Goal: Task Accomplishment & Management: Complete application form

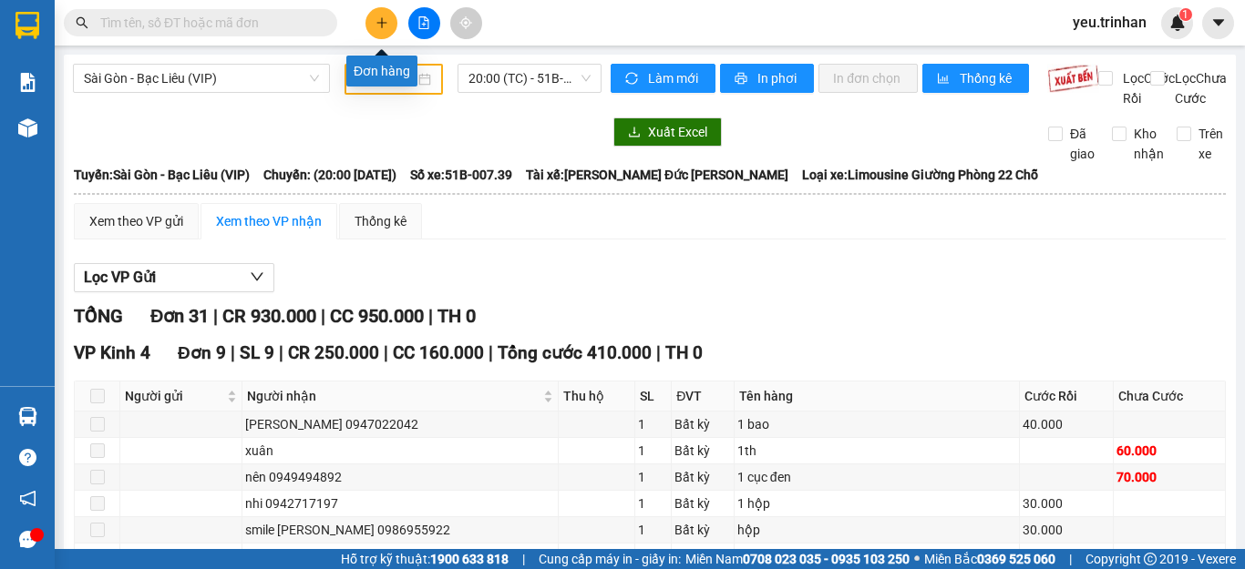
click at [378, 13] on button at bounding box center [381, 23] width 32 height 32
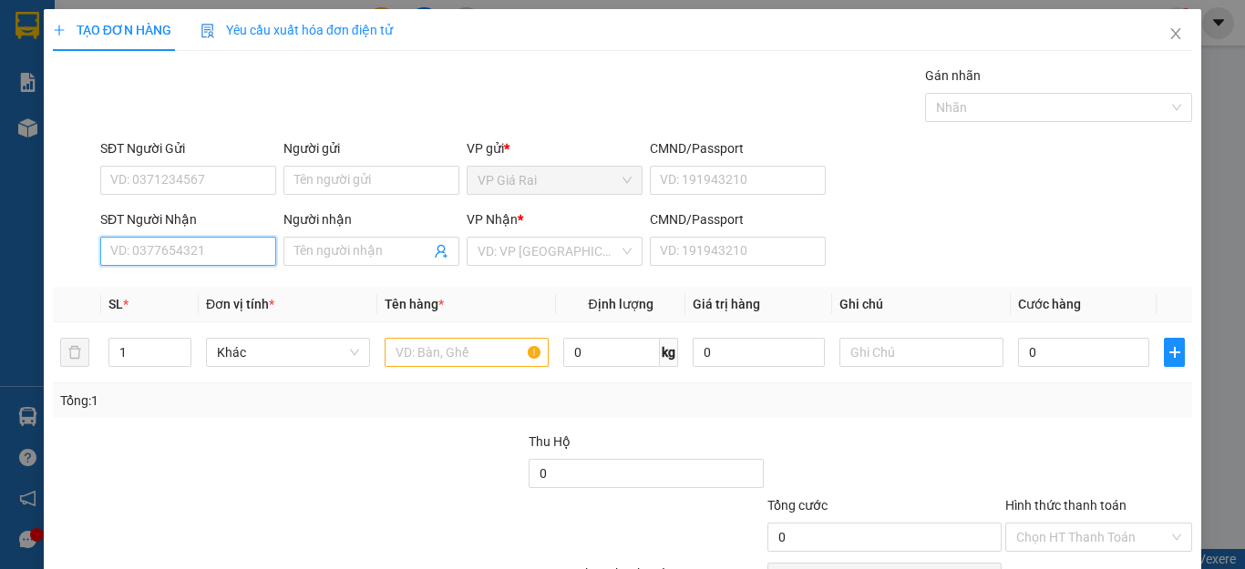
click at [141, 248] on input "SĐT Người Nhận" at bounding box center [188, 251] width 176 height 29
type input "0"
type input "0908179570"
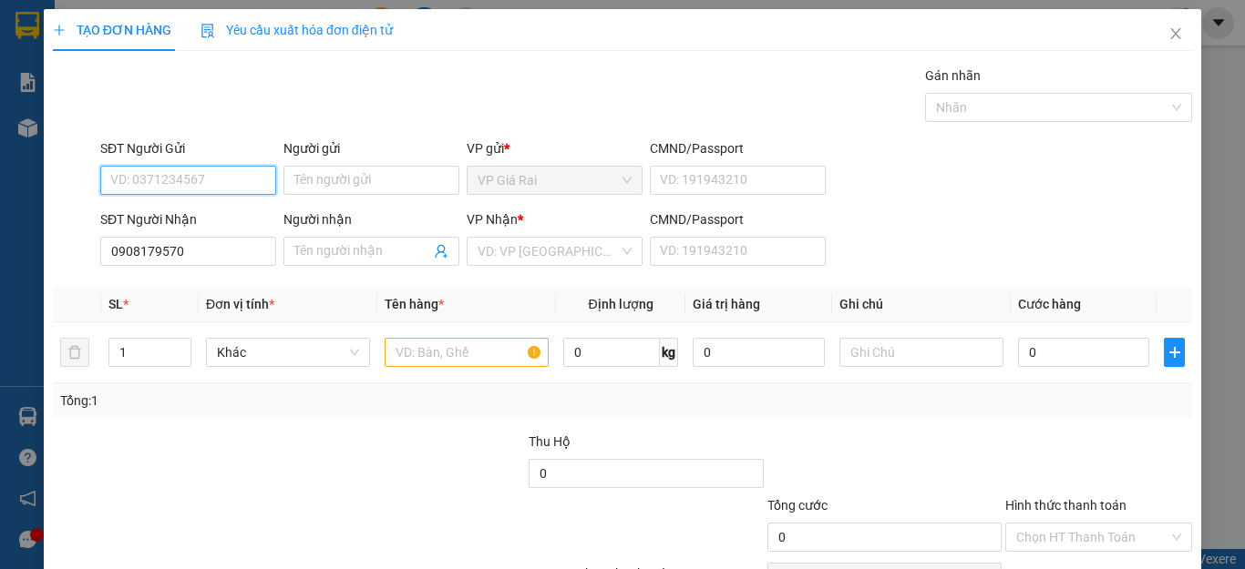
click at [241, 183] on input "SĐT Người Gửi" at bounding box center [188, 180] width 176 height 29
click at [1168, 30] on icon "close" at bounding box center [1175, 33] width 15 height 15
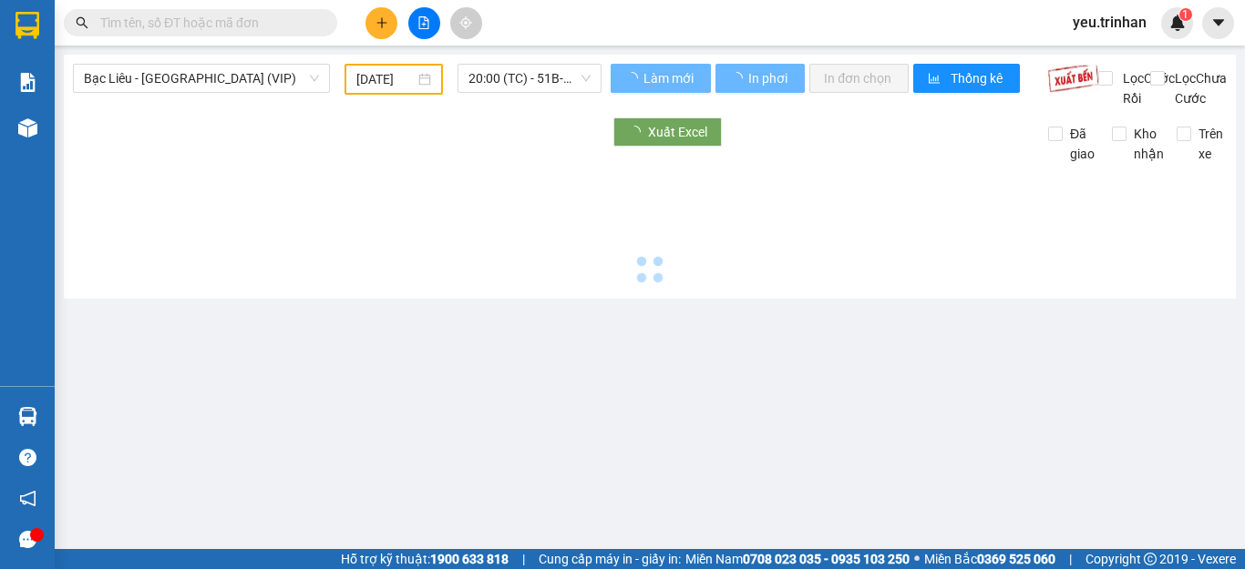
type input "[DATE]"
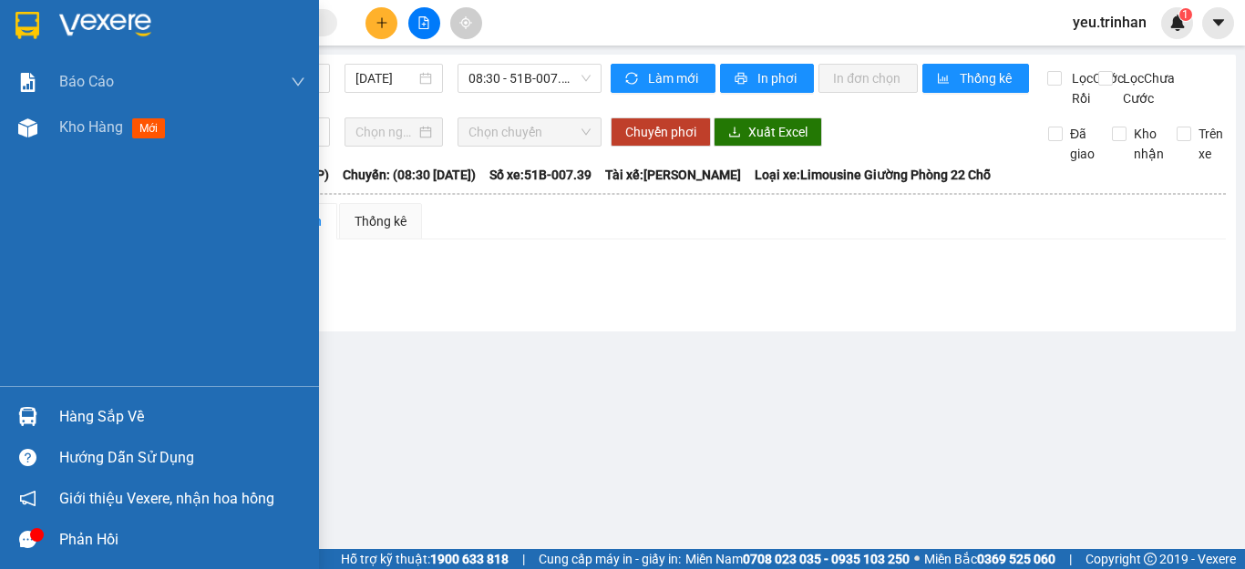
click at [34, 41] on div at bounding box center [159, 29] width 319 height 59
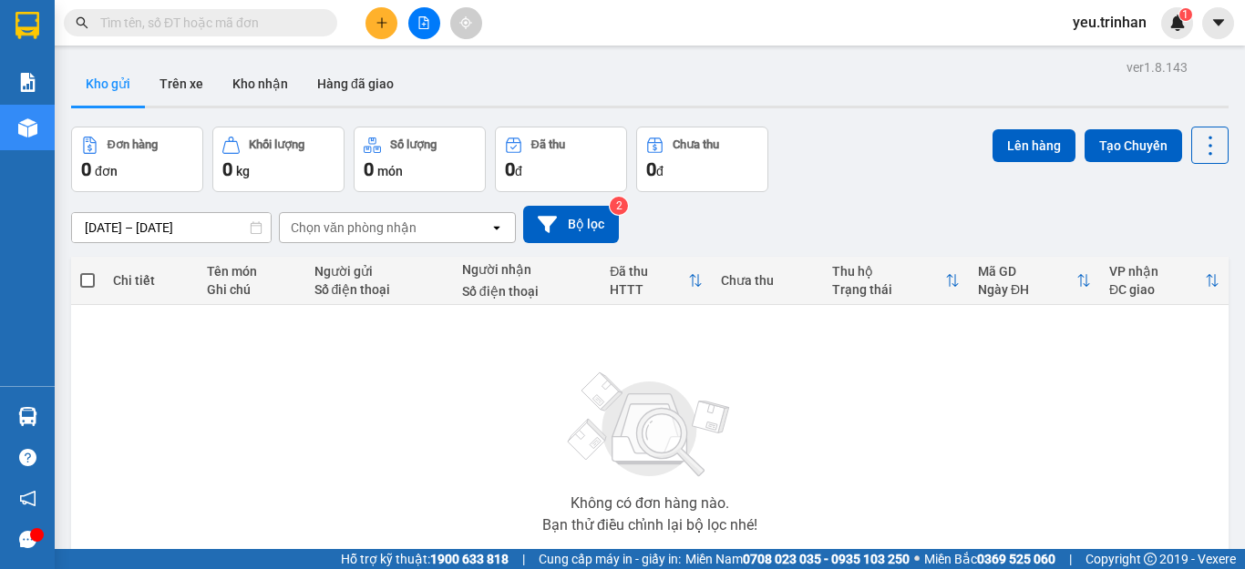
click at [424, 30] on button at bounding box center [424, 23] width 32 height 32
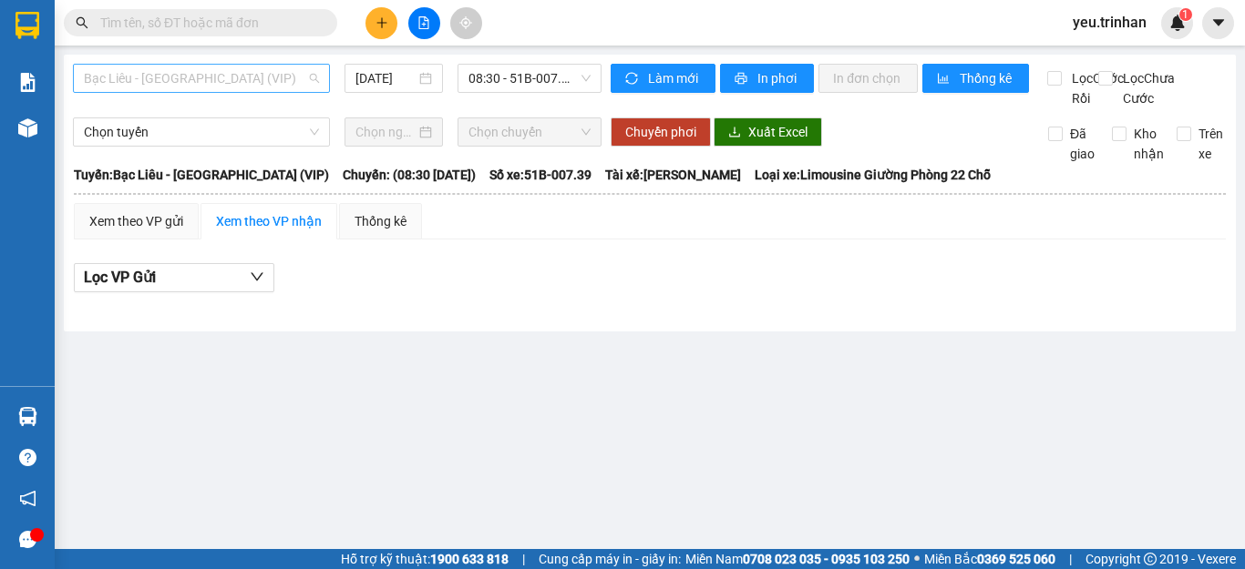
click at [275, 79] on span "Bạc Liêu - [GEOGRAPHIC_DATA] (VIP)" at bounding box center [201, 78] width 235 height 27
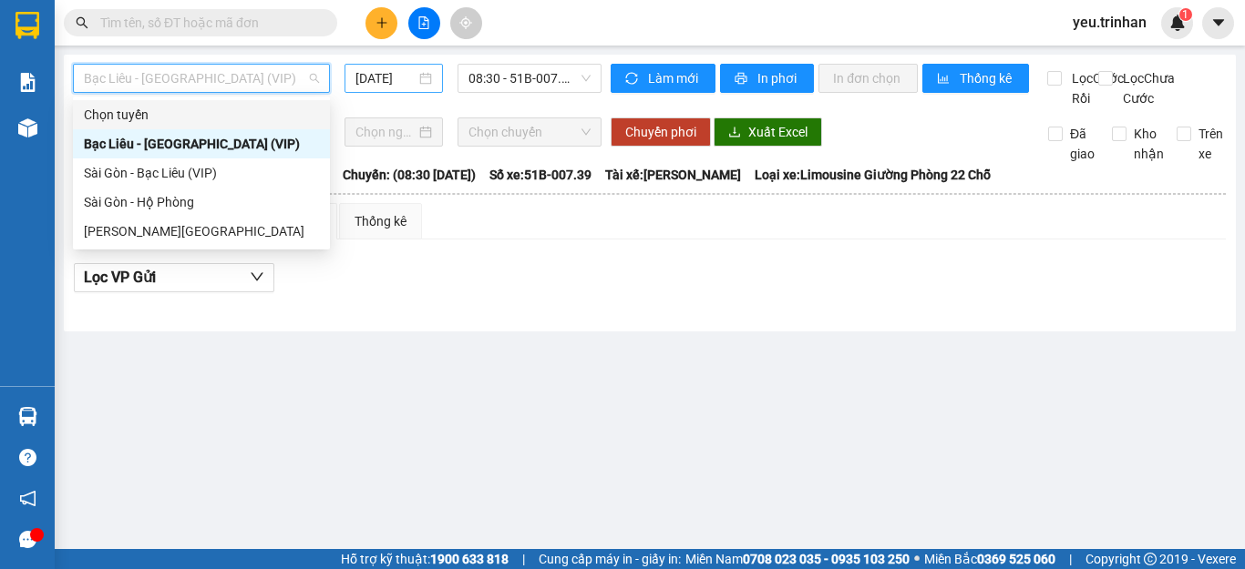
click at [401, 76] on input "[DATE]" at bounding box center [385, 78] width 60 height 20
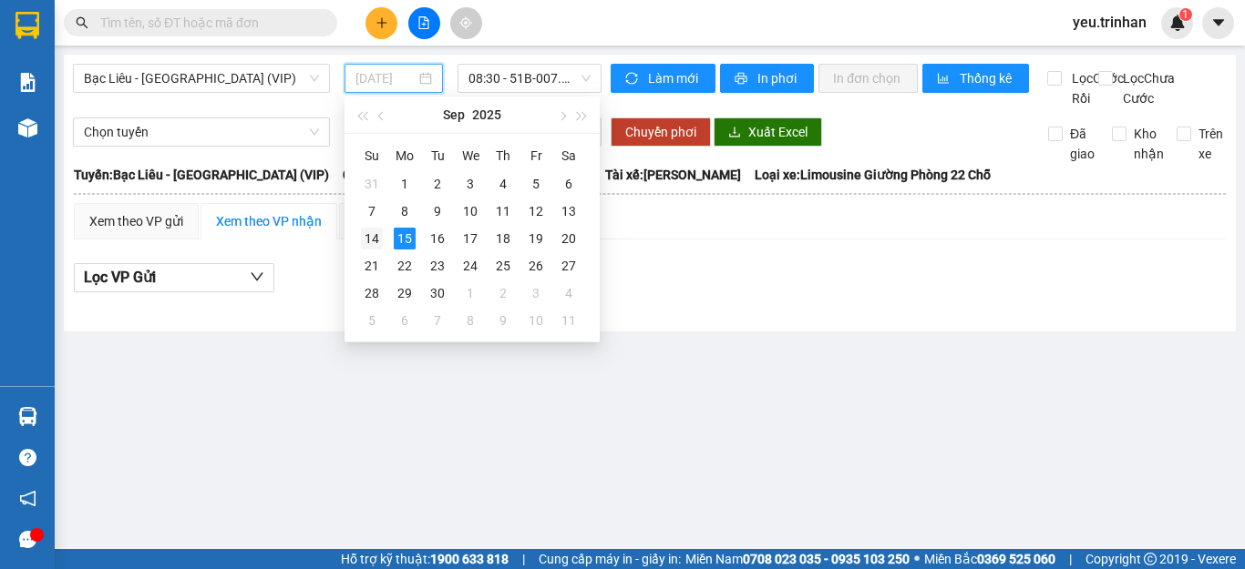
click at [364, 240] on div "14" at bounding box center [372, 239] width 22 height 22
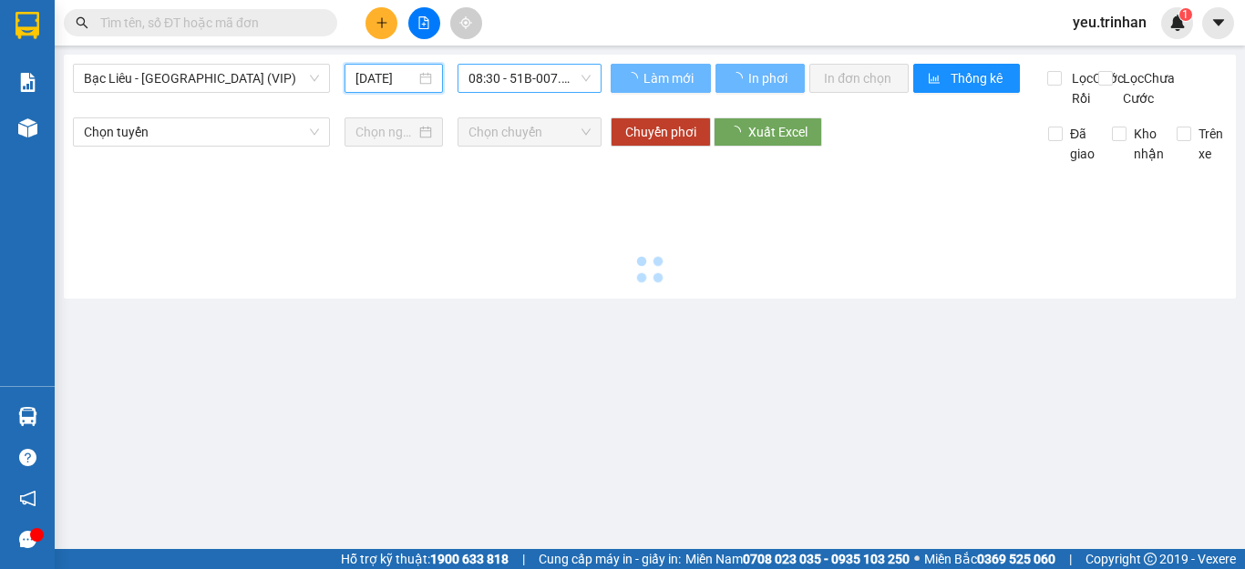
type input "[DATE]"
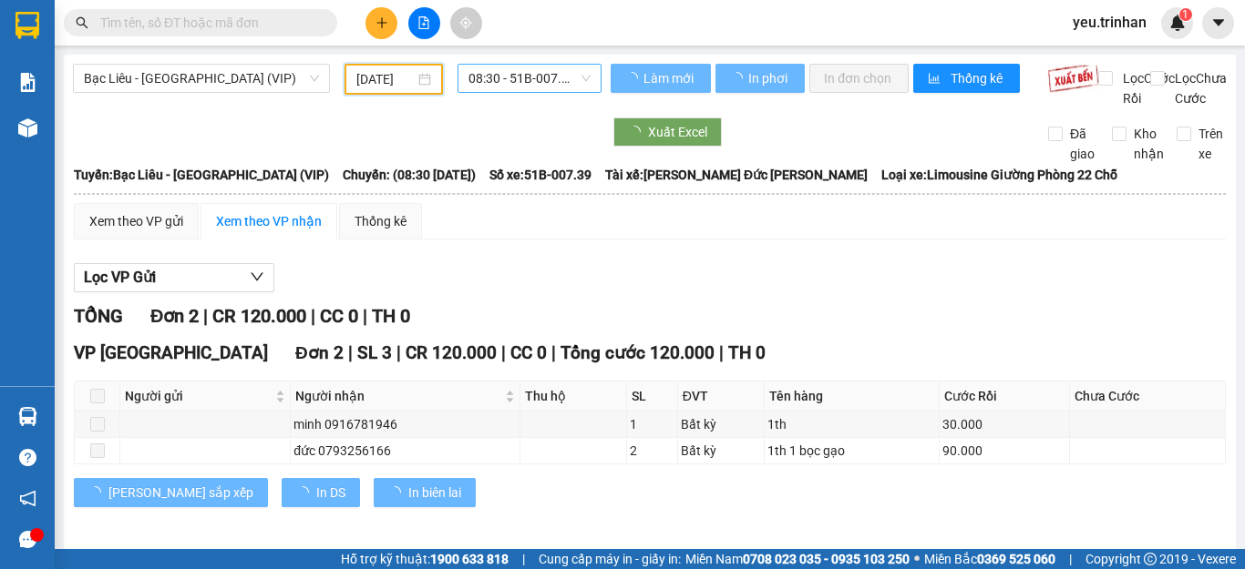
click at [506, 69] on span "08:30 - 51B-007.39" at bounding box center [529, 78] width 122 height 27
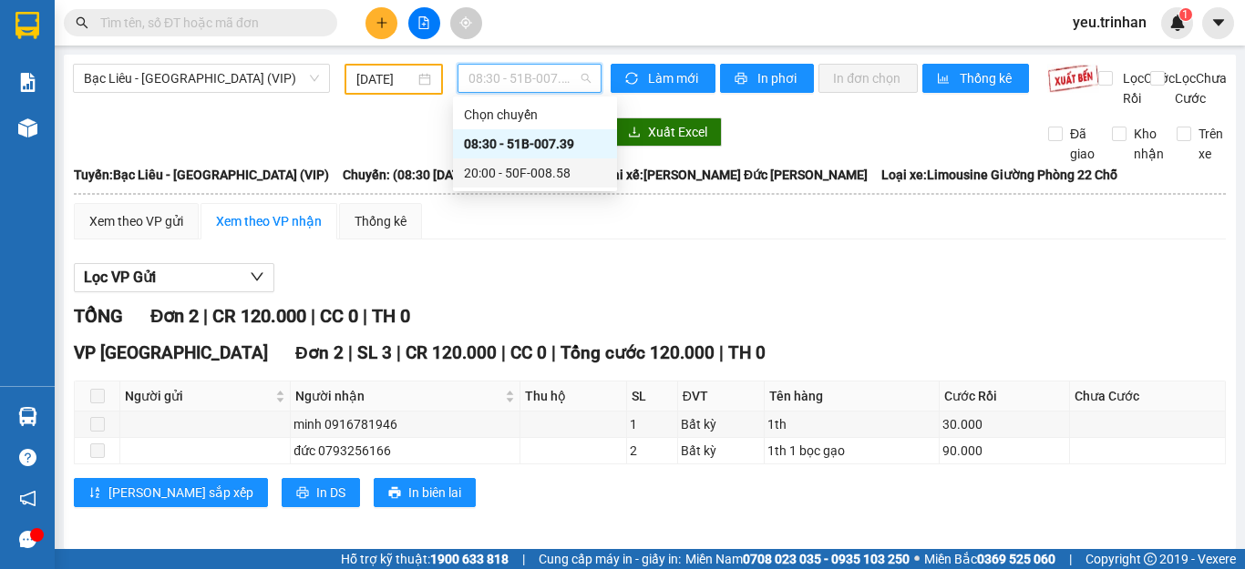
click at [485, 178] on div "20:00 - 50F-008.58" at bounding box center [535, 173] width 142 height 20
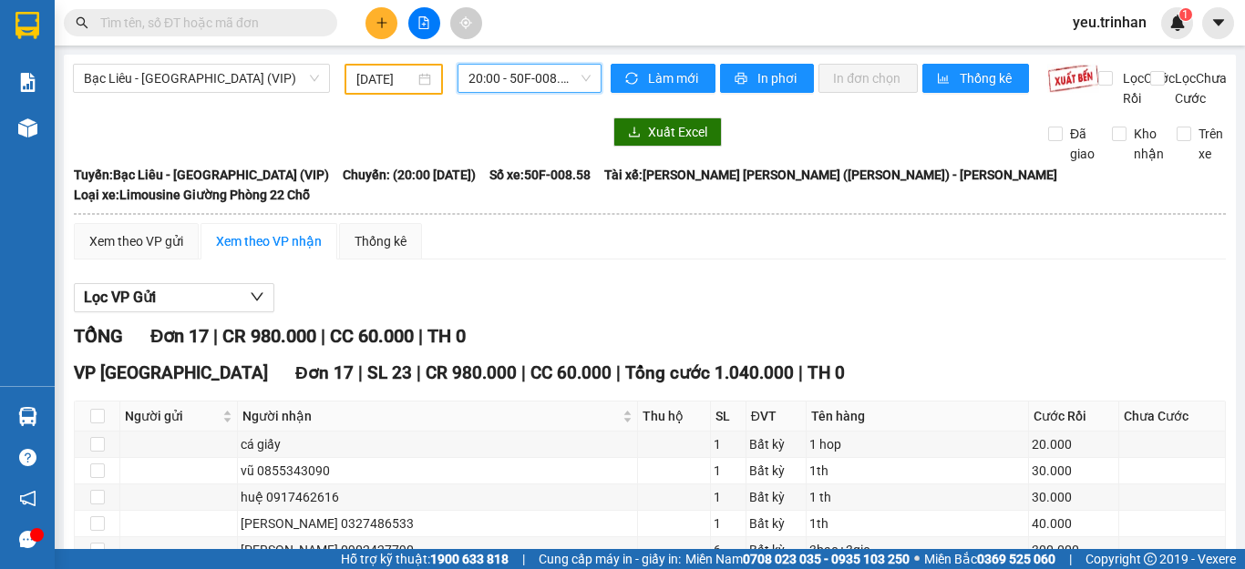
scroll to position [91, 0]
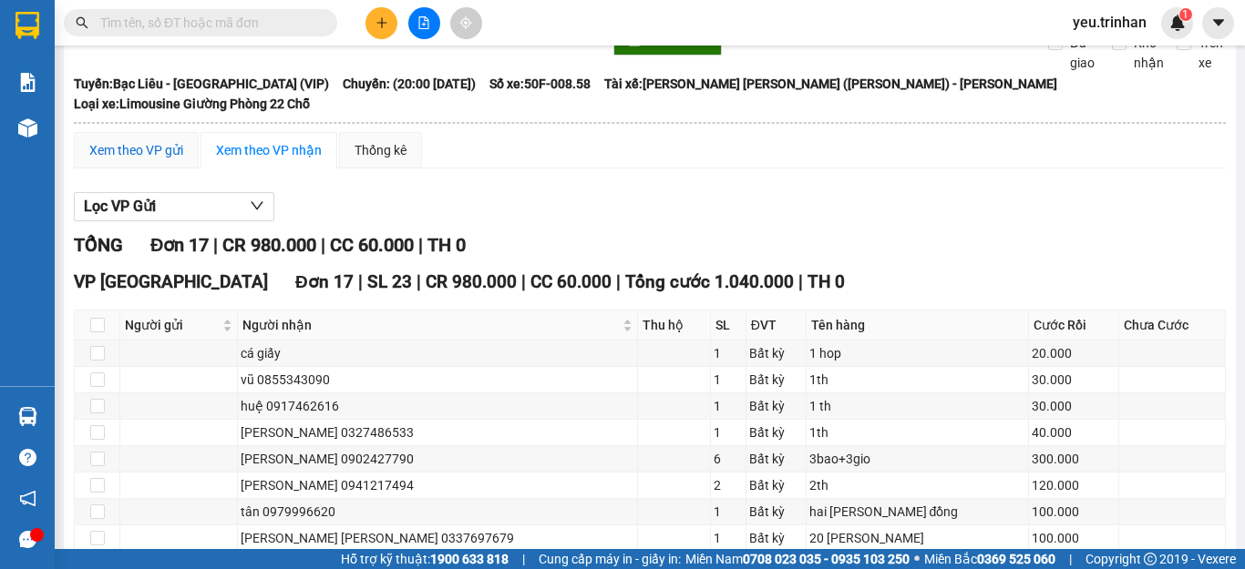
click at [173, 154] on div "Xem theo VP gửi" at bounding box center [136, 150] width 94 height 20
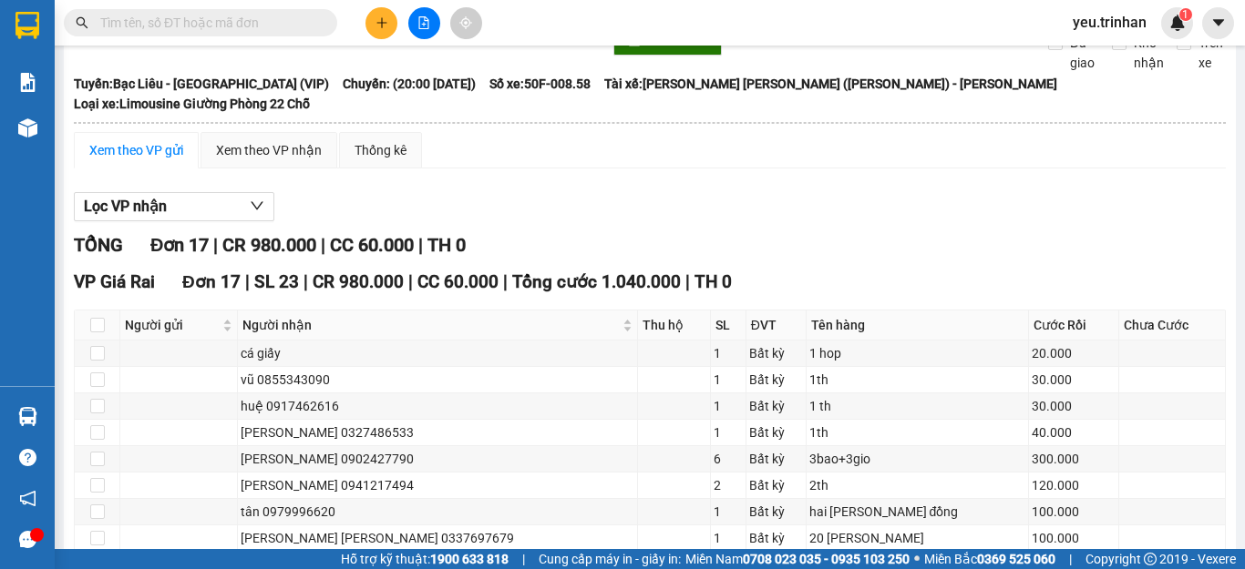
scroll to position [425, 0]
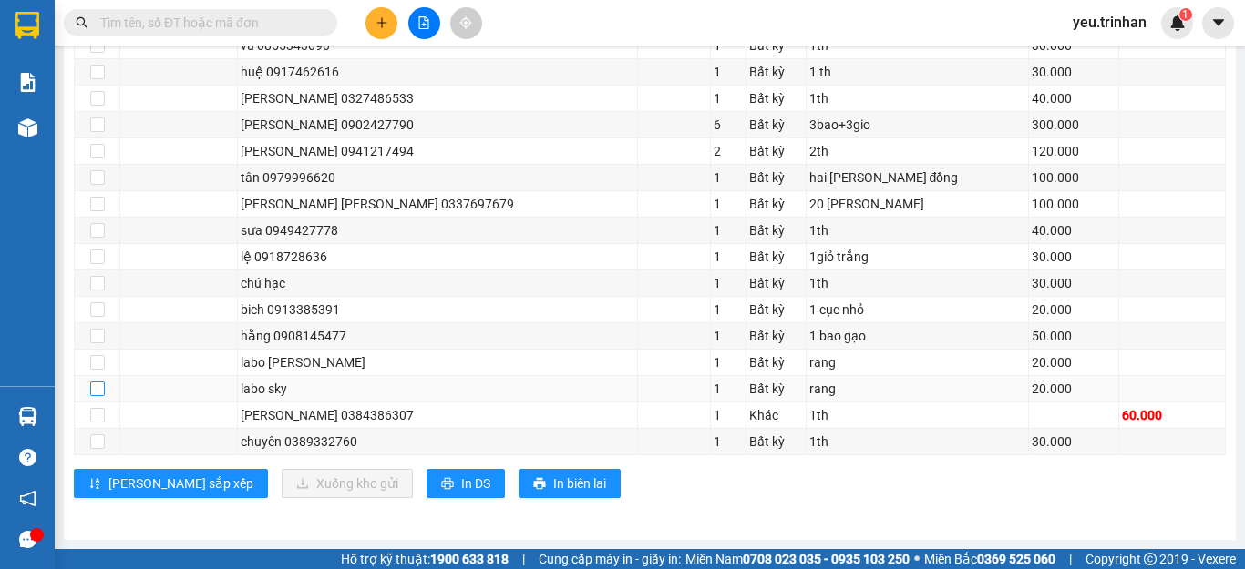
click at [97, 384] on input "checkbox" at bounding box center [97, 389] width 15 height 15
checkbox input "true"
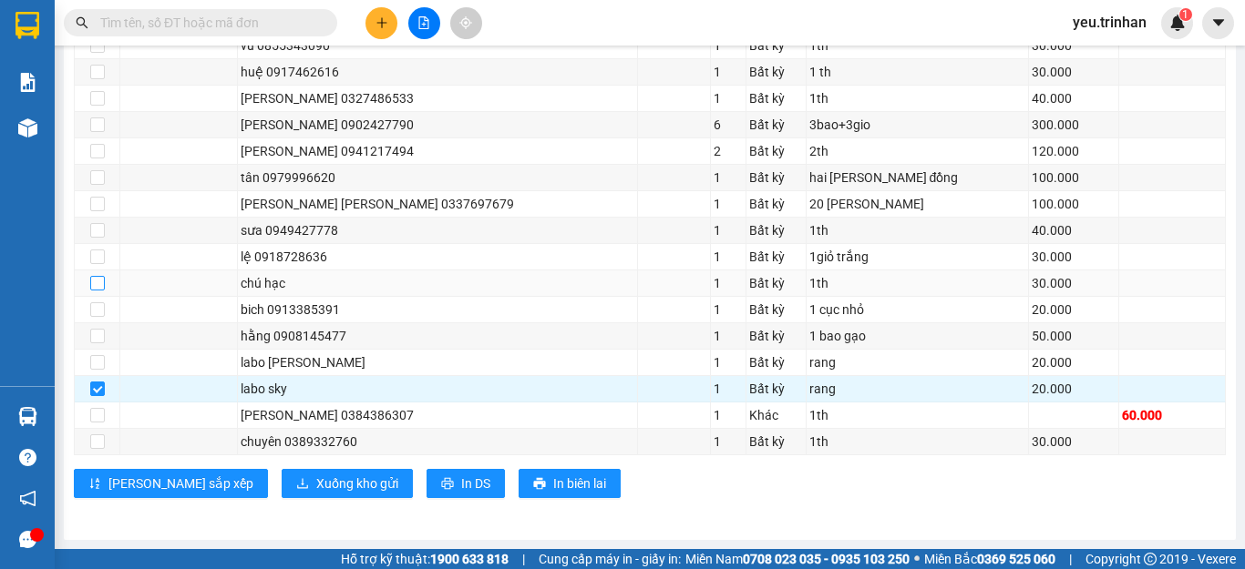
click at [97, 282] on input "checkbox" at bounding box center [97, 283] width 15 height 15
checkbox input "true"
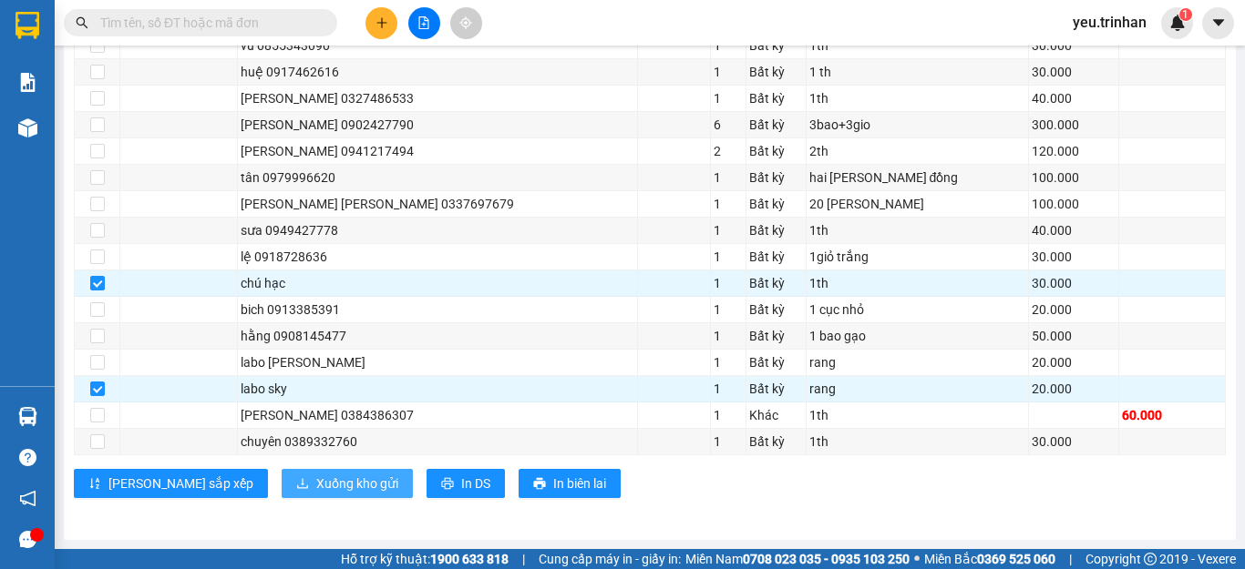
click at [282, 472] on button "Xuống kho gửi" at bounding box center [347, 483] width 131 height 29
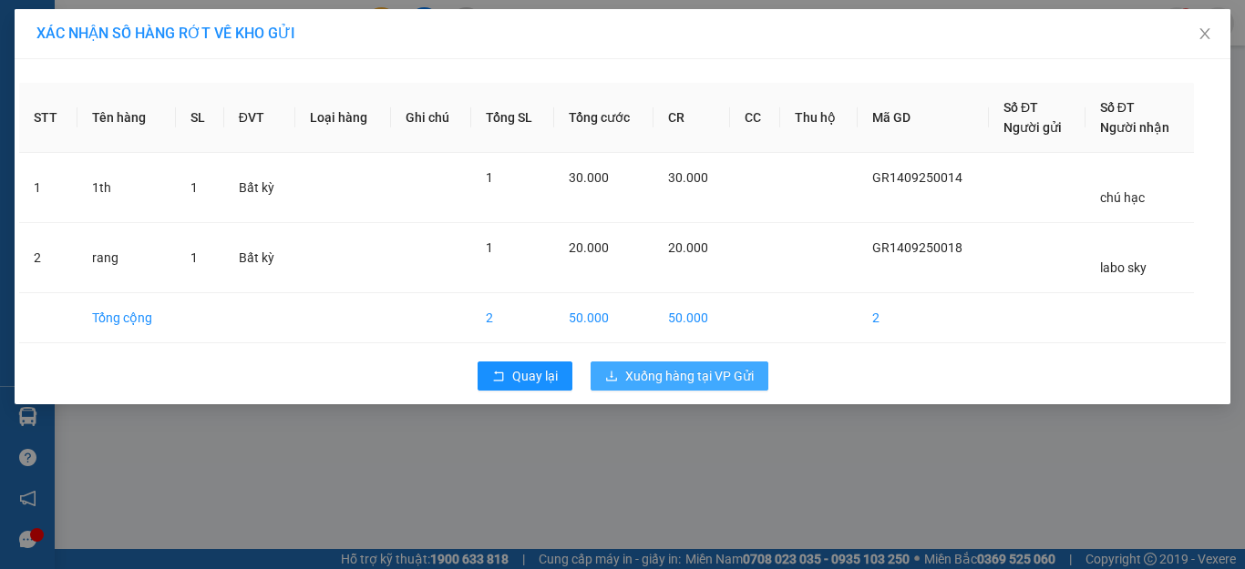
click at [680, 377] on span "Xuống hàng tại VP Gửi" at bounding box center [689, 376] width 128 height 20
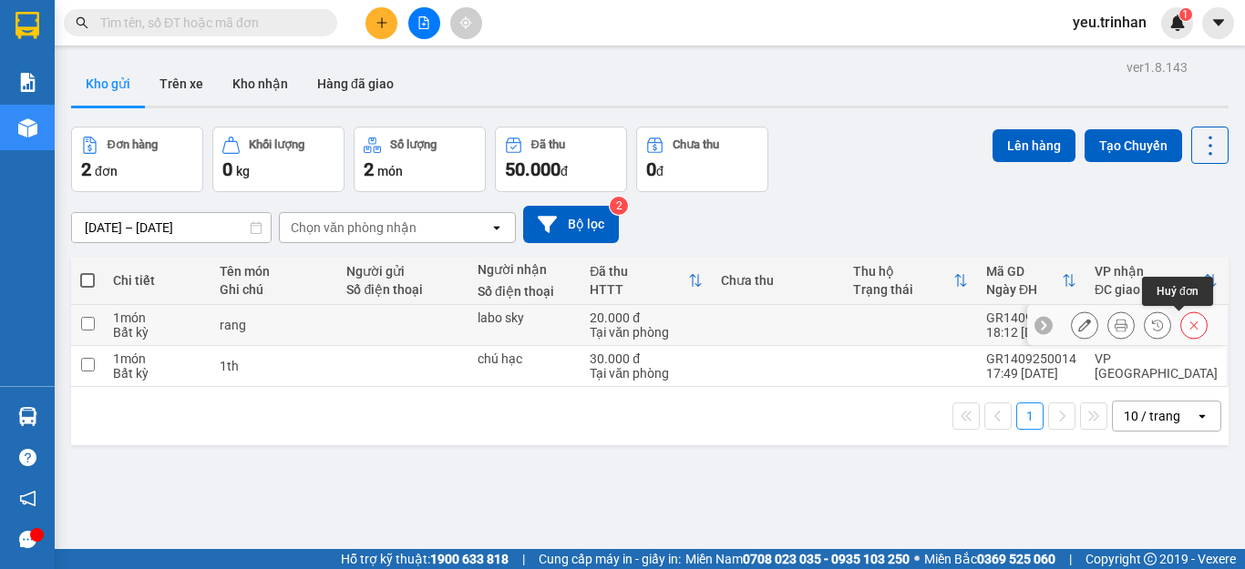
click at [1187, 326] on icon at bounding box center [1193, 325] width 13 height 13
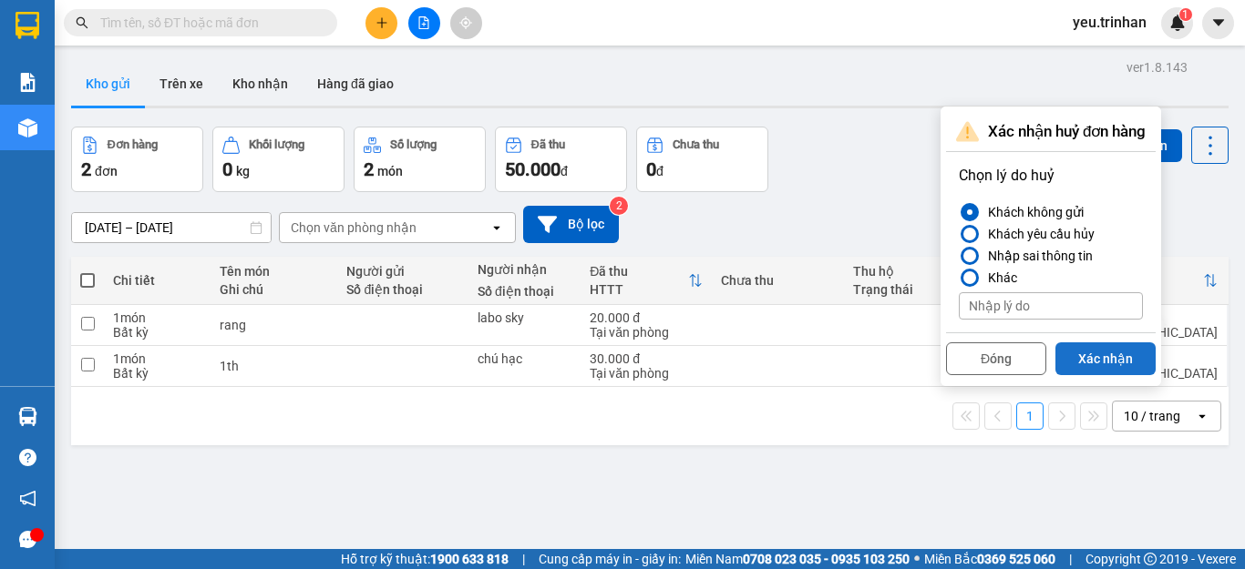
click at [1105, 352] on button "Xác nhận" at bounding box center [1105, 359] width 100 height 33
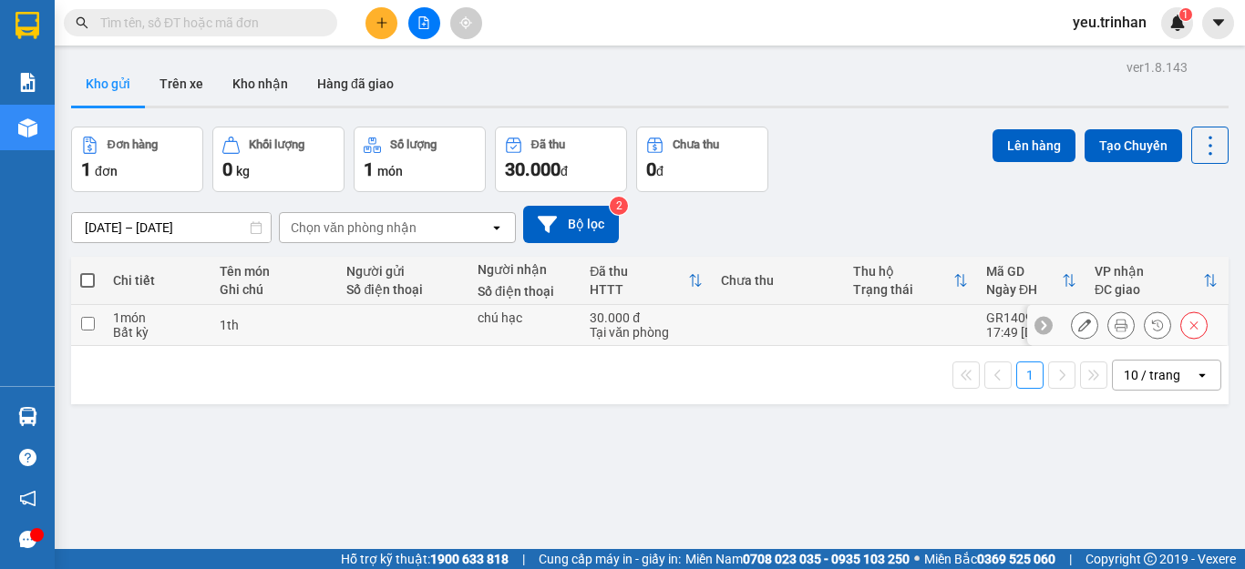
click at [87, 324] on input "checkbox" at bounding box center [88, 324] width 14 height 14
checkbox input "true"
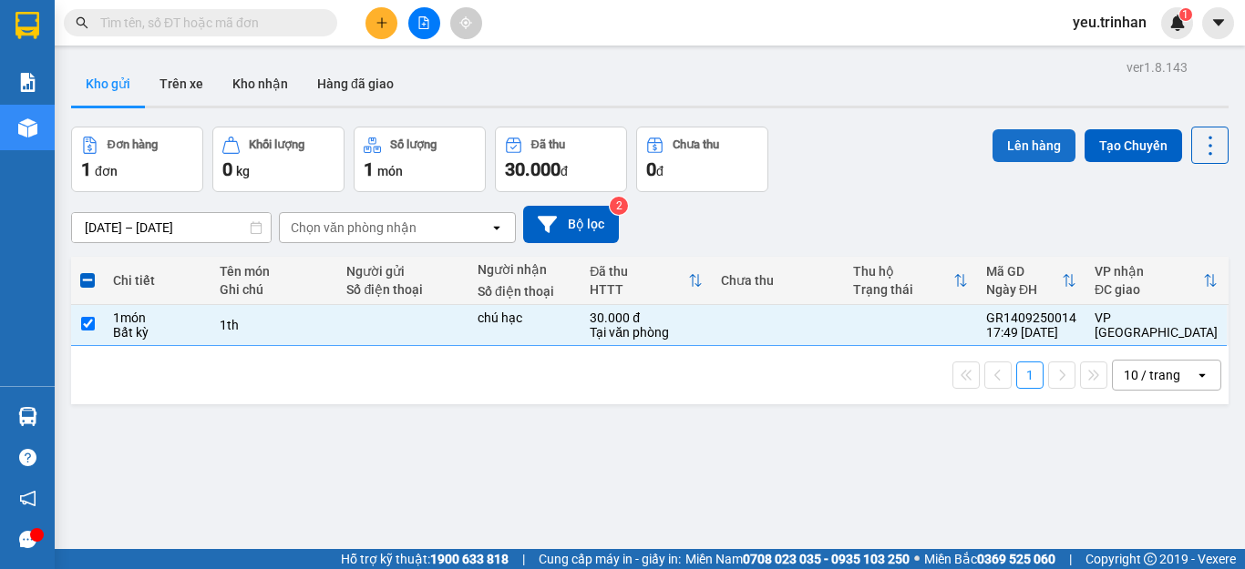
click at [1029, 154] on button "Lên hàng" at bounding box center [1033, 145] width 83 height 33
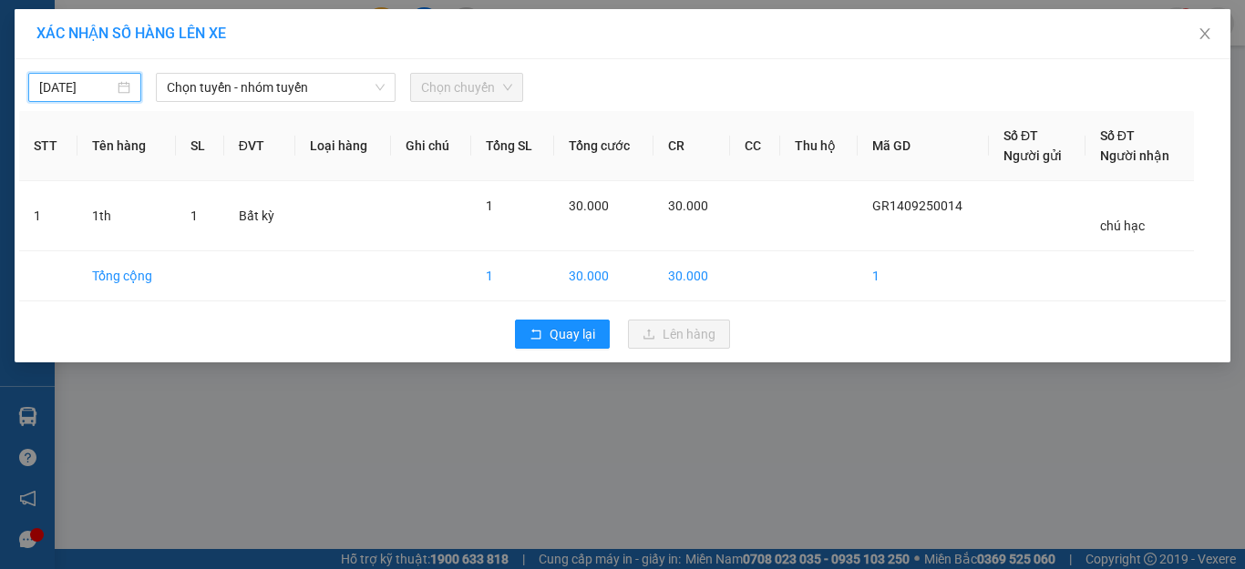
click at [54, 93] on input "[DATE]" at bounding box center [76, 87] width 75 height 20
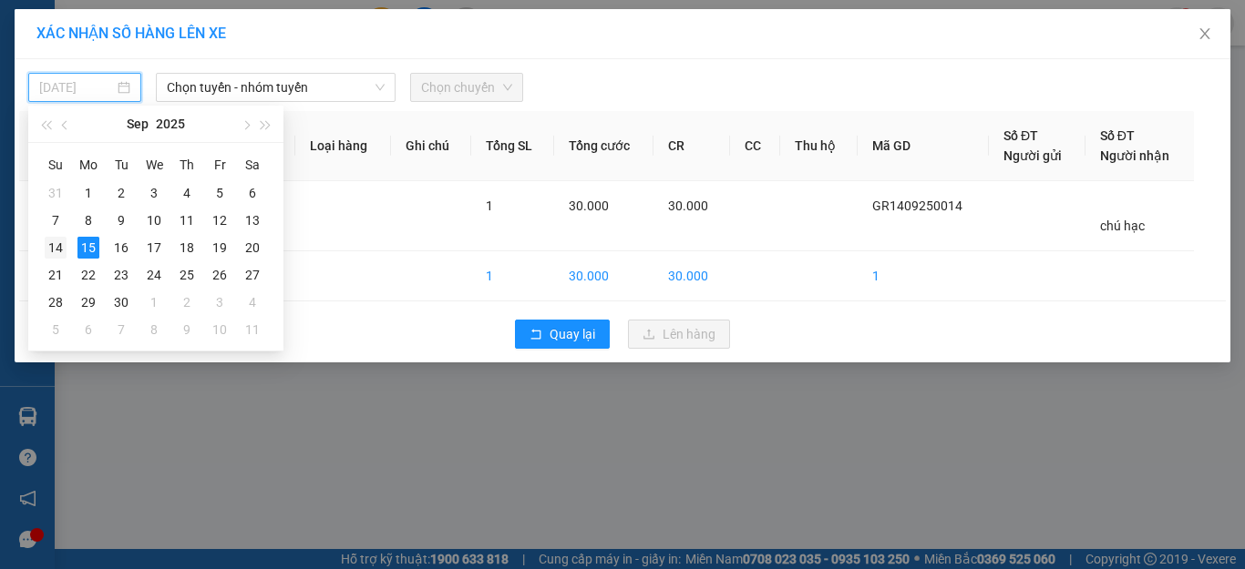
click at [58, 242] on div "14" at bounding box center [56, 248] width 22 height 22
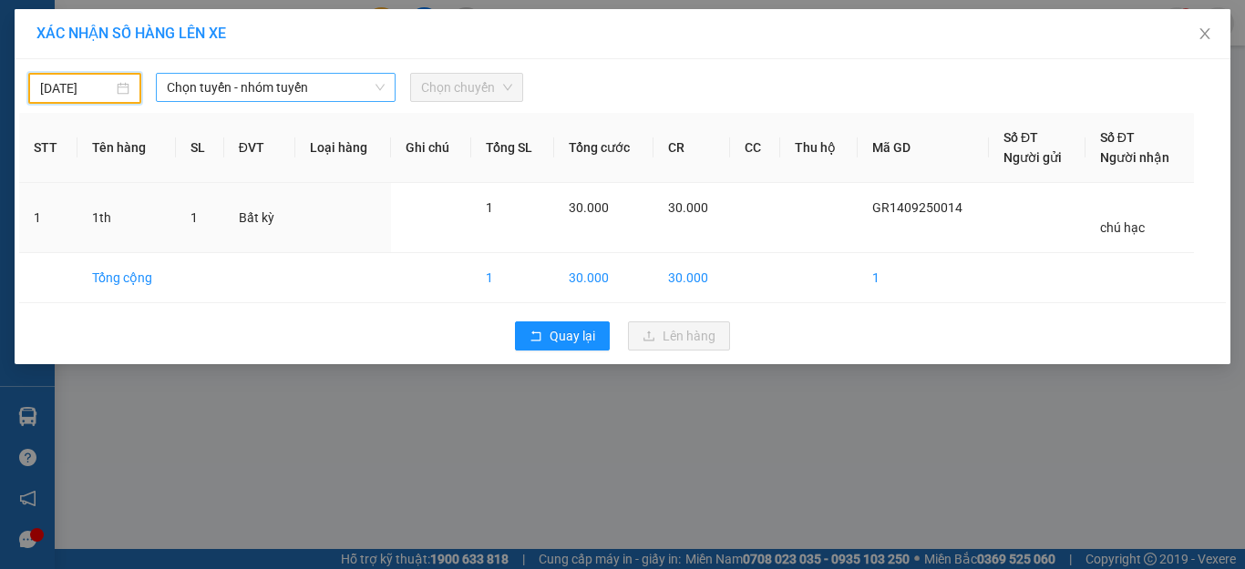
click at [269, 85] on span "Chọn tuyến - nhóm tuyến" at bounding box center [276, 87] width 218 height 27
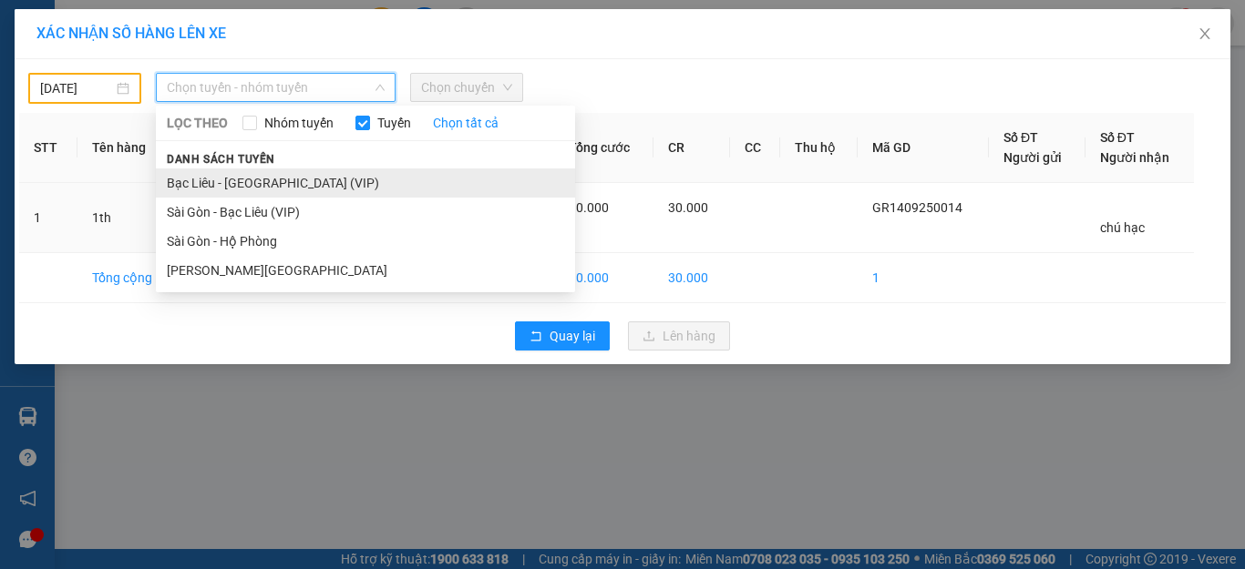
click at [216, 182] on li "Bạc Liêu - [GEOGRAPHIC_DATA] (VIP)" at bounding box center [365, 183] width 419 height 29
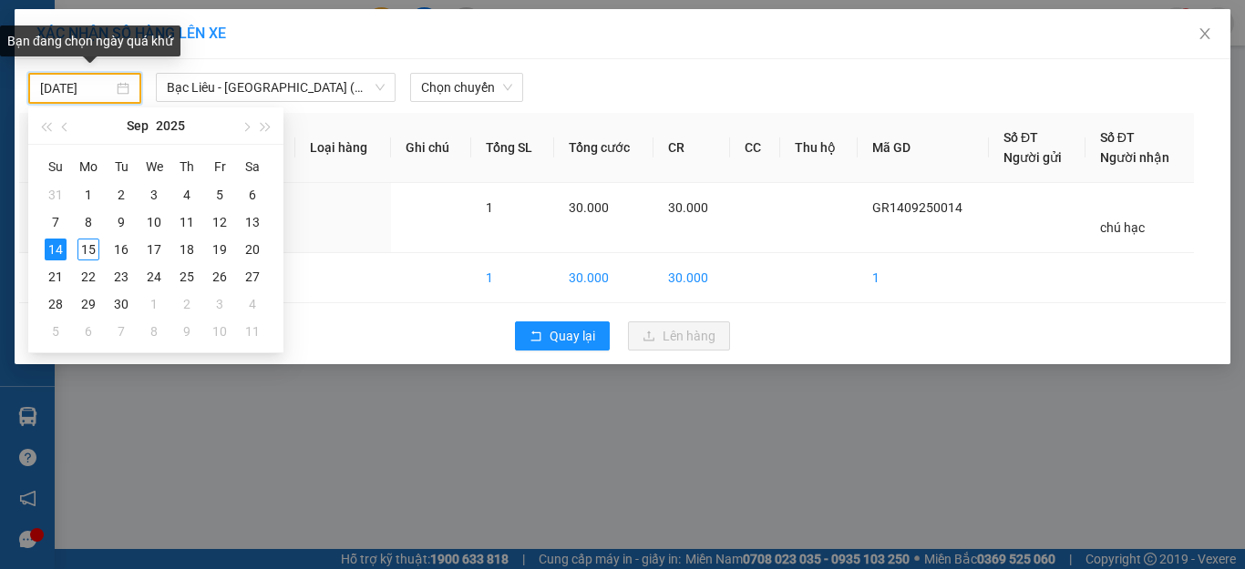
click at [75, 91] on input "[DATE]" at bounding box center [76, 88] width 73 height 20
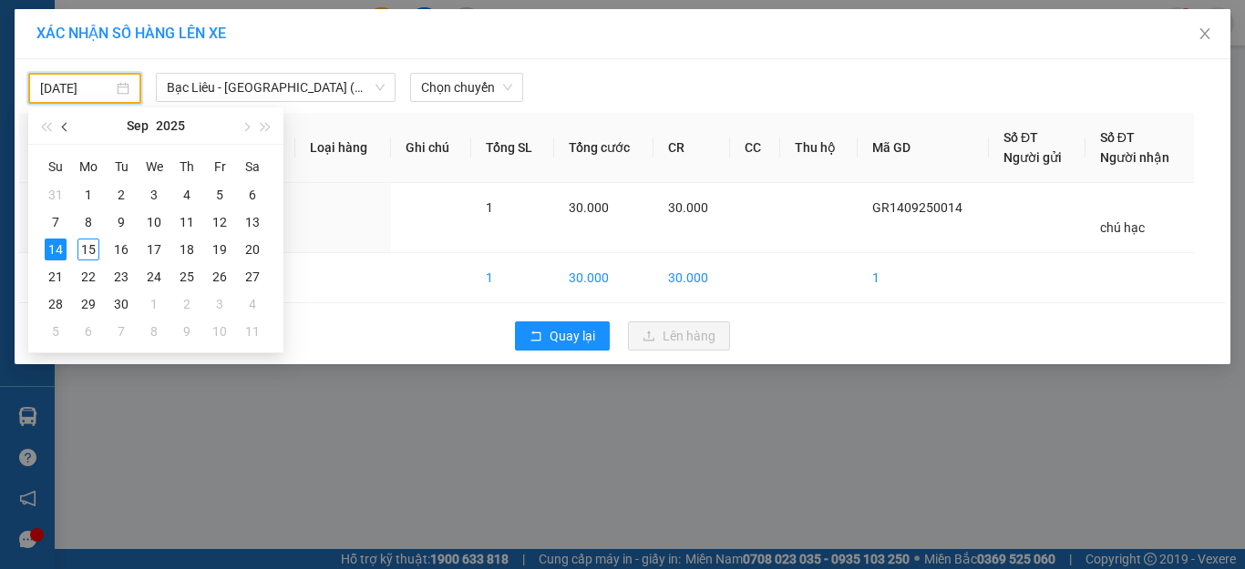
click at [61, 123] on button "button" at bounding box center [66, 126] width 20 height 36
click at [186, 249] on div "14" at bounding box center [187, 250] width 22 height 22
type input "14/08/2025"
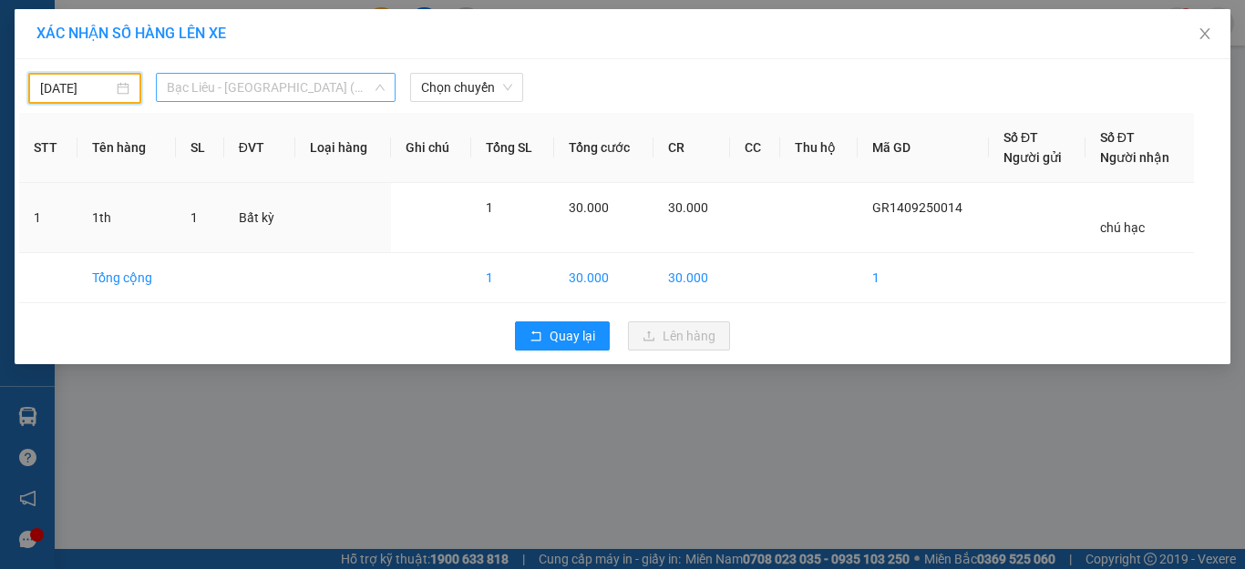
click at [247, 91] on span "Bạc Liêu - [GEOGRAPHIC_DATA] (VIP)" at bounding box center [276, 87] width 218 height 27
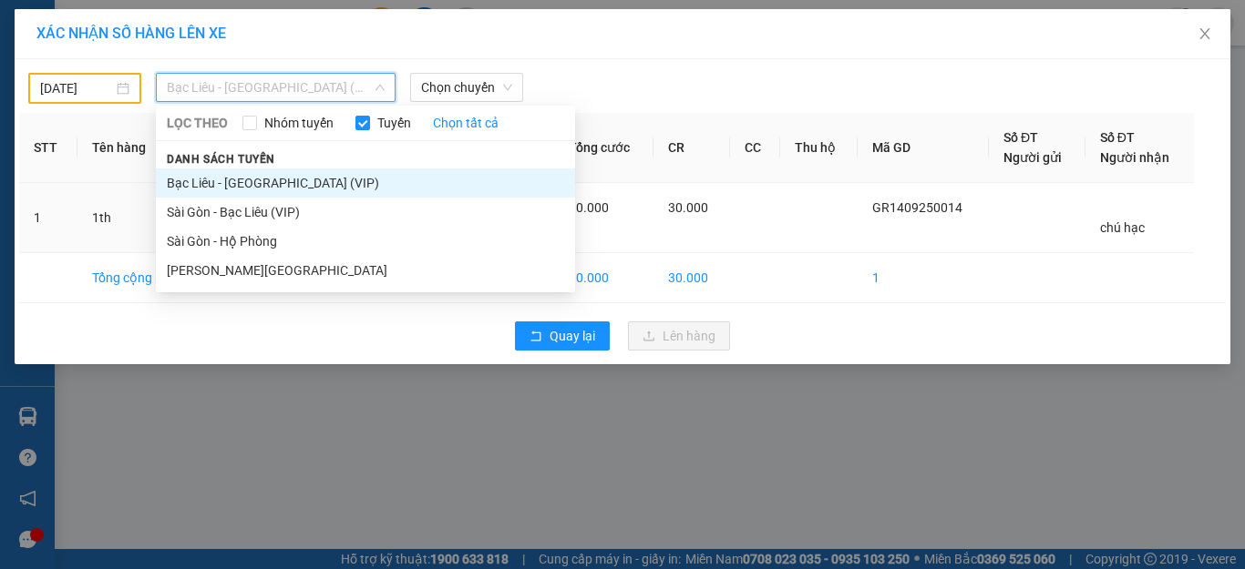
click at [241, 179] on li "Bạc Liêu - [GEOGRAPHIC_DATA] (VIP)" at bounding box center [365, 183] width 419 height 29
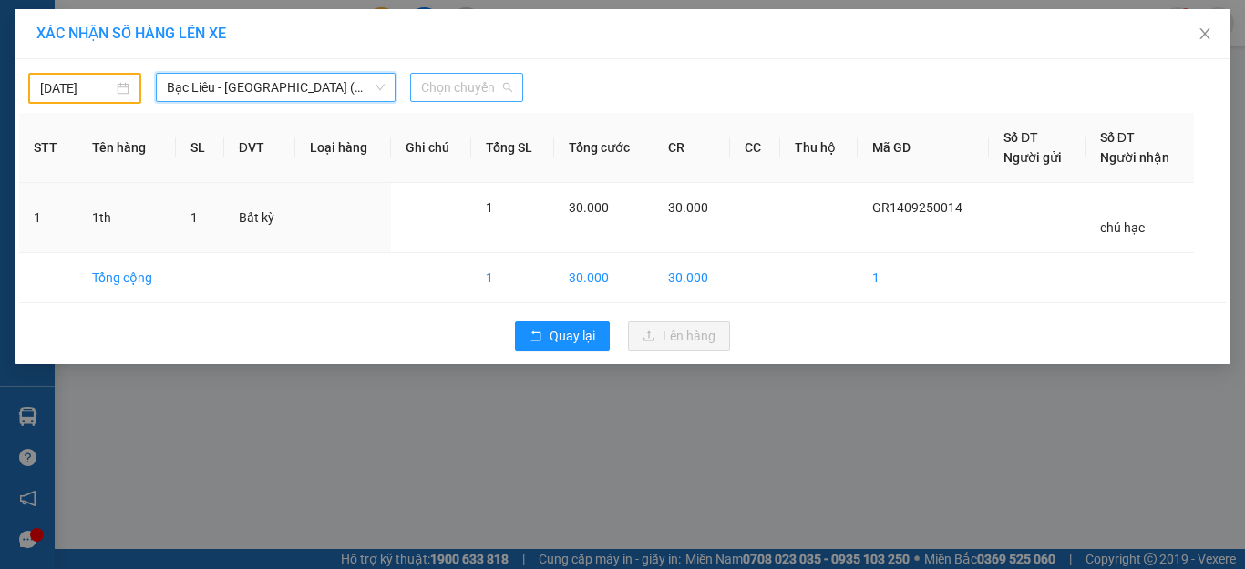
click at [434, 93] on span "Chọn chuyến" at bounding box center [466, 87] width 91 height 27
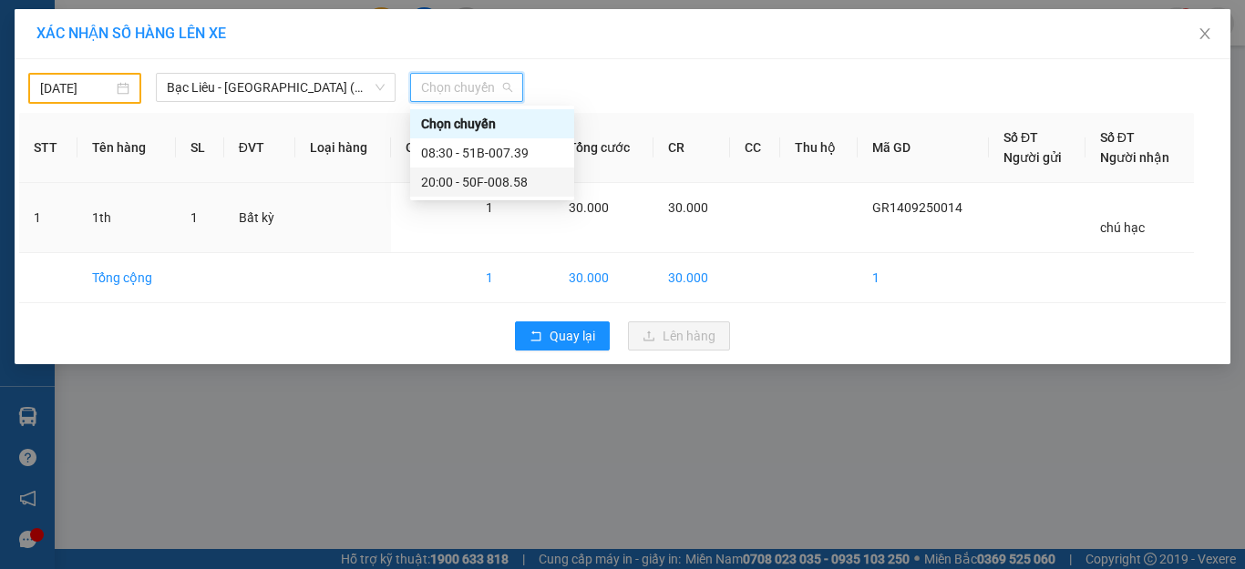
click at [445, 179] on div "20:00 - 50F-008.58" at bounding box center [492, 182] width 142 height 20
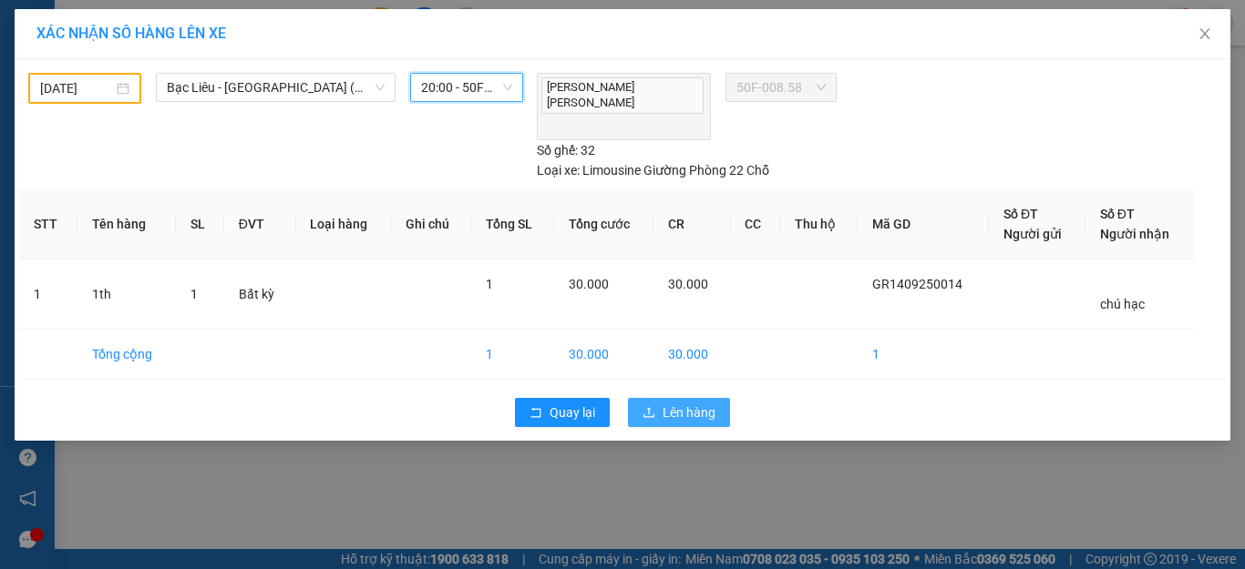
click at [689, 403] on span "Lên hàng" at bounding box center [688, 413] width 53 height 20
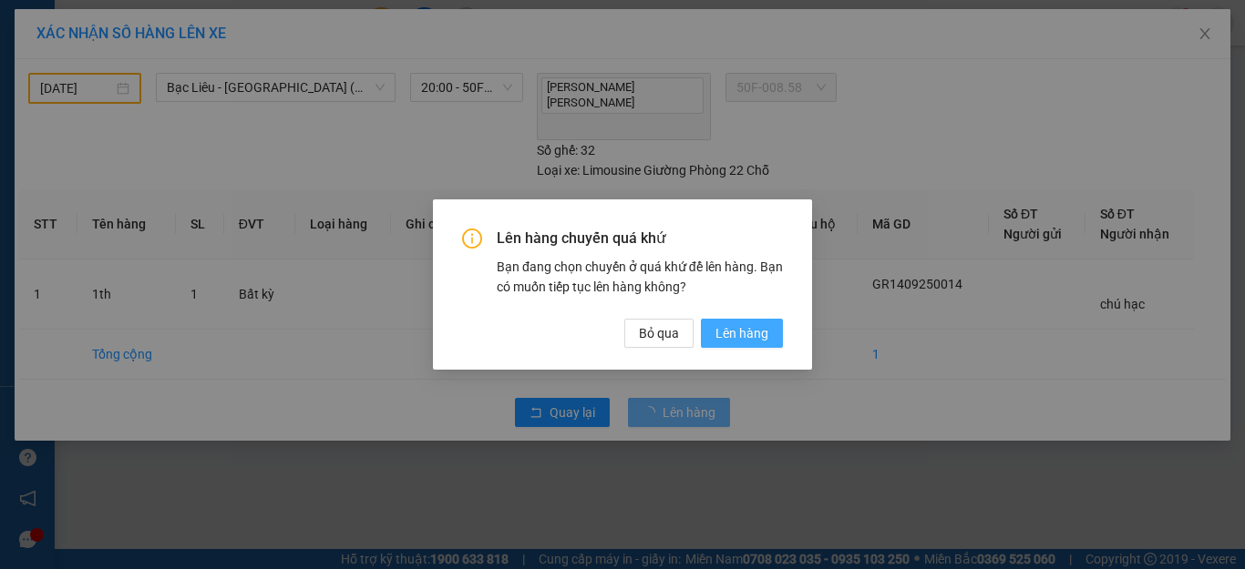
click at [738, 324] on span "Lên hàng" at bounding box center [741, 333] width 53 height 20
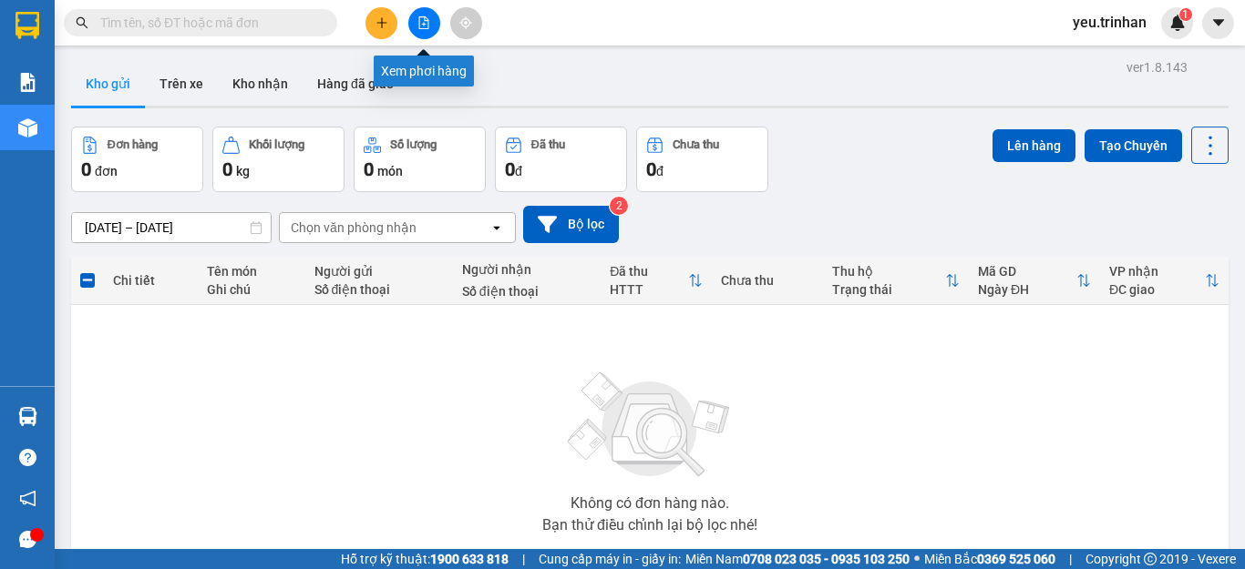
click at [425, 21] on icon "file-add" at bounding box center [424, 22] width 10 height 13
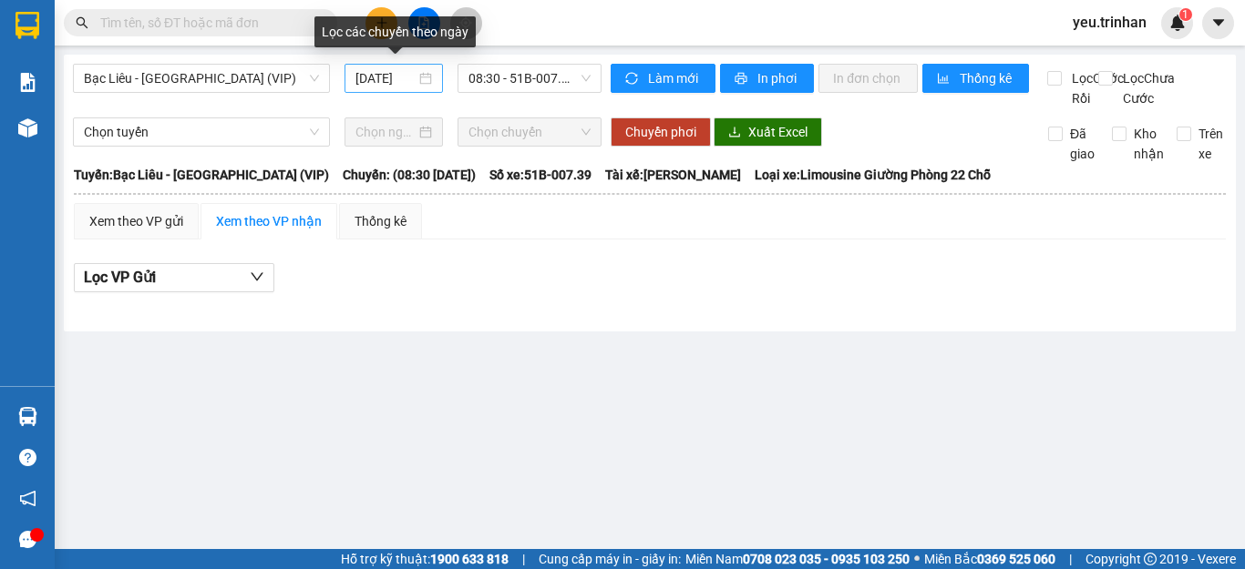
click at [401, 76] on input "[DATE]" at bounding box center [385, 78] width 60 height 20
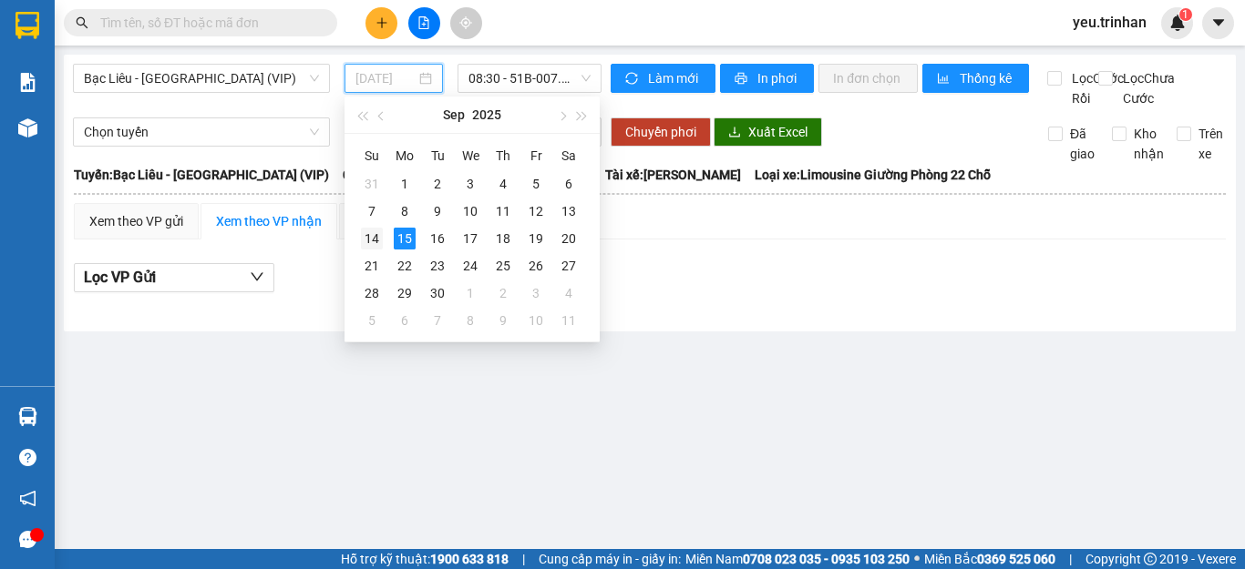
click at [375, 237] on div "14" at bounding box center [372, 239] width 22 height 22
type input "[DATE]"
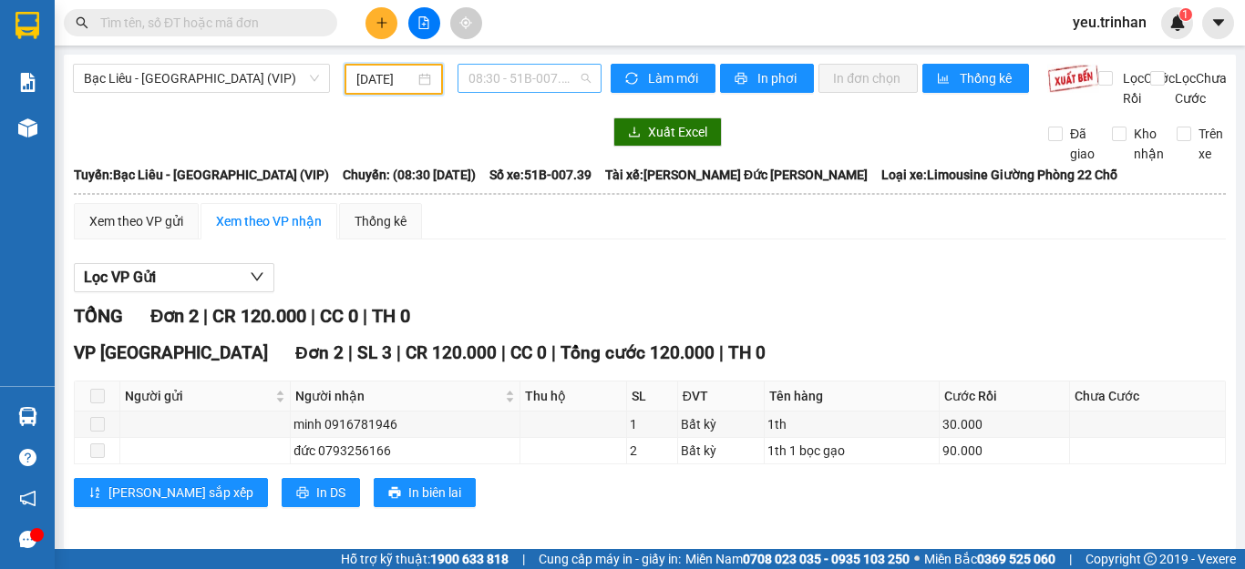
click at [538, 77] on span "08:30 - 51B-007.39" at bounding box center [529, 78] width 122 height 27
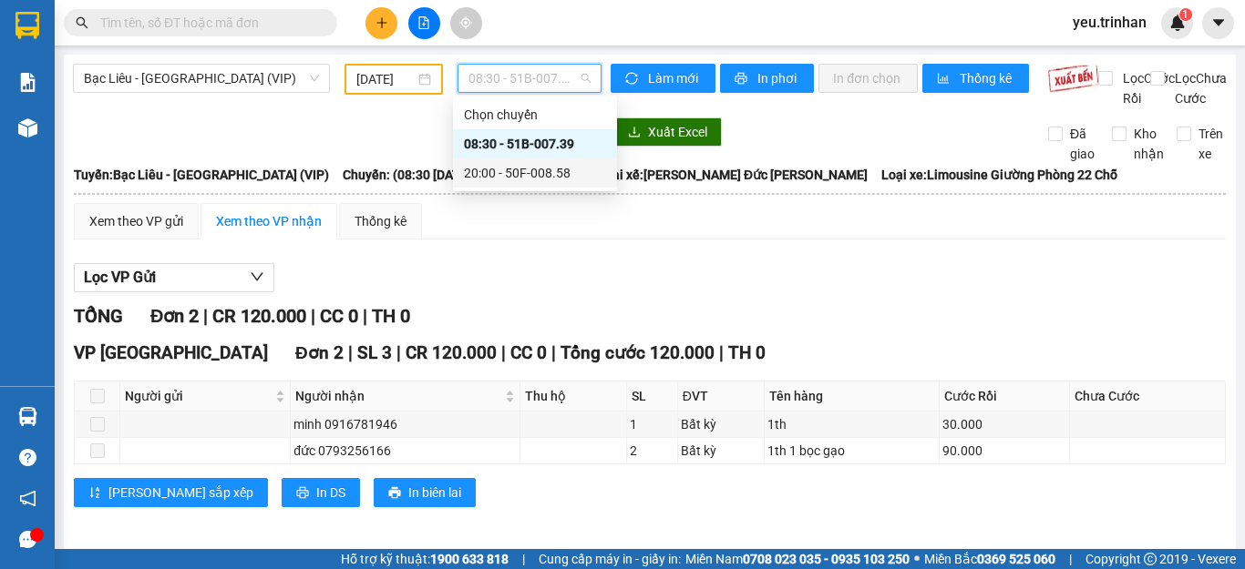
click at [523, 173] on div "20:00 - 50F-008.58" at bounding box center [535, 173] width 142 height 20
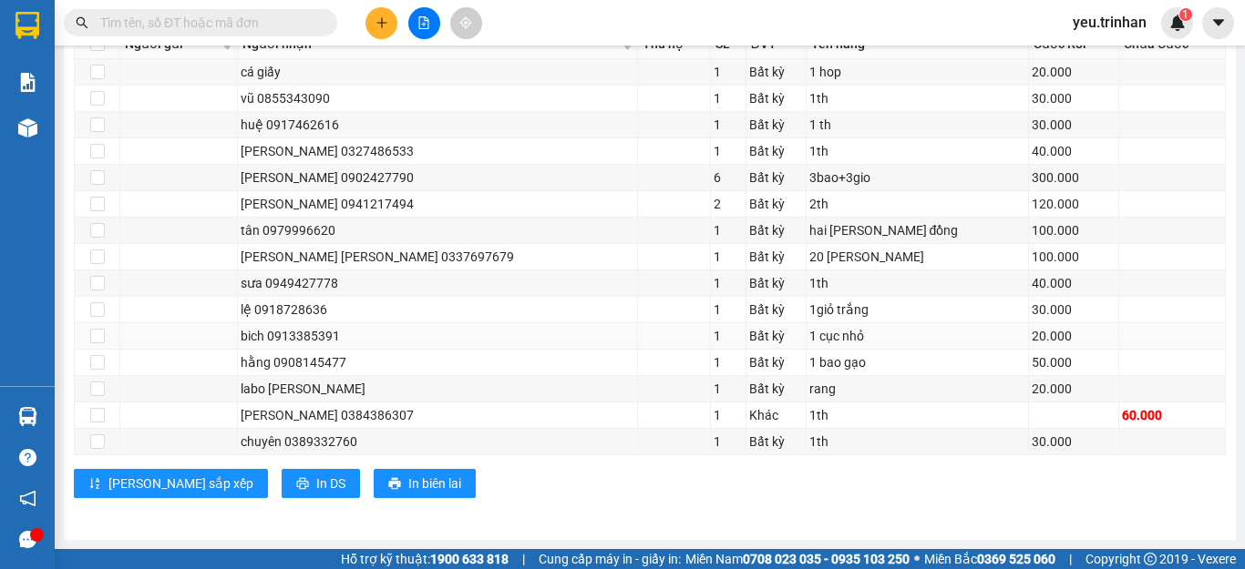
scroll to position [282, 0]
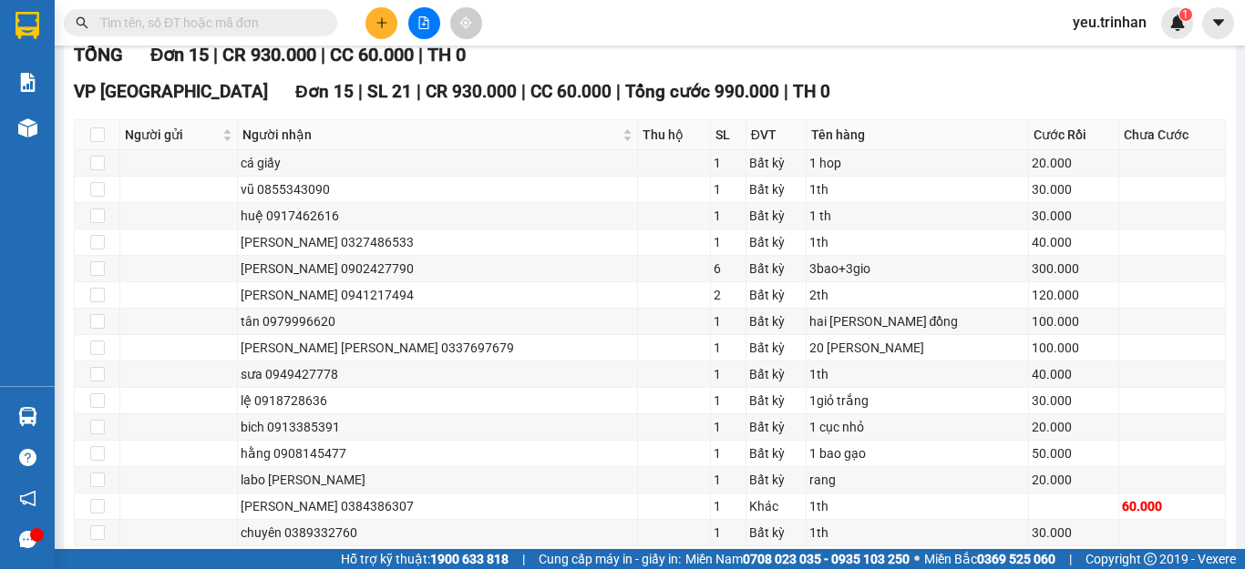
click at [392, 40] on div "Kết quả tìm kiếm ( 0 ) Bộ lọc No Data yeu.trinhan 1" at bounding box center [622, 23] width 1245 height 46
click at [383, 16] on icon "plus" at bounding box center [381, 22] width 13 height 13
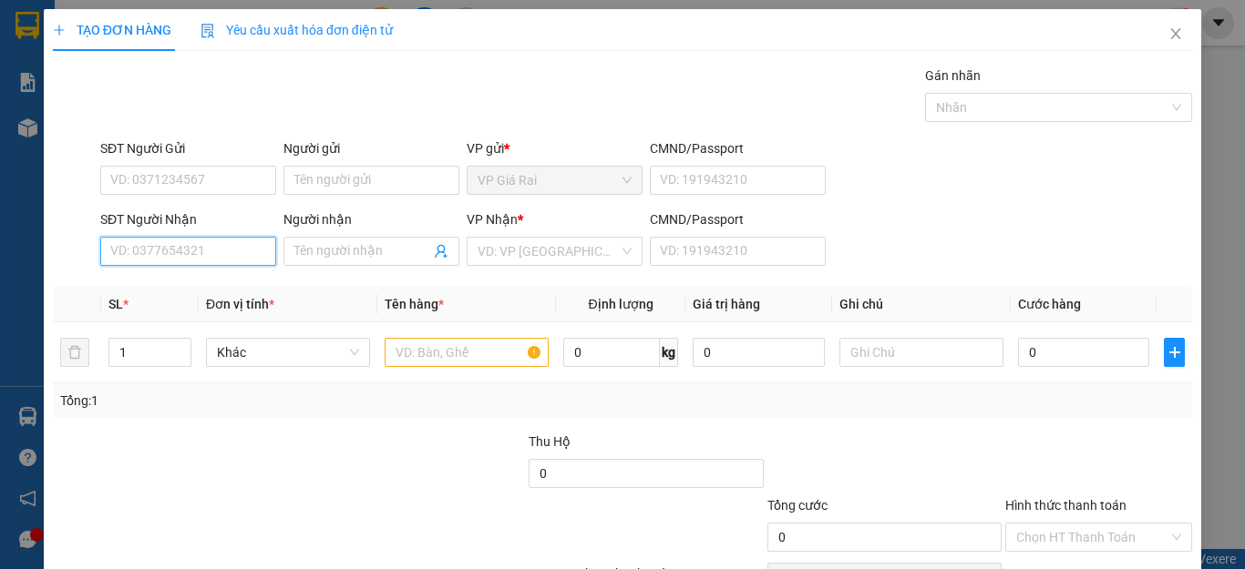
click at [172, 246] on input "SĐT Người Nhận" at bounding box center [188, 251] width 176 height 29
type input "0943645340"
click at [185, 284] on div "0943645340 - ly gởi bạch" at bounding box center [185, 288] width 151 height 20
type input "ly gởi bạch"
type input "110.000"
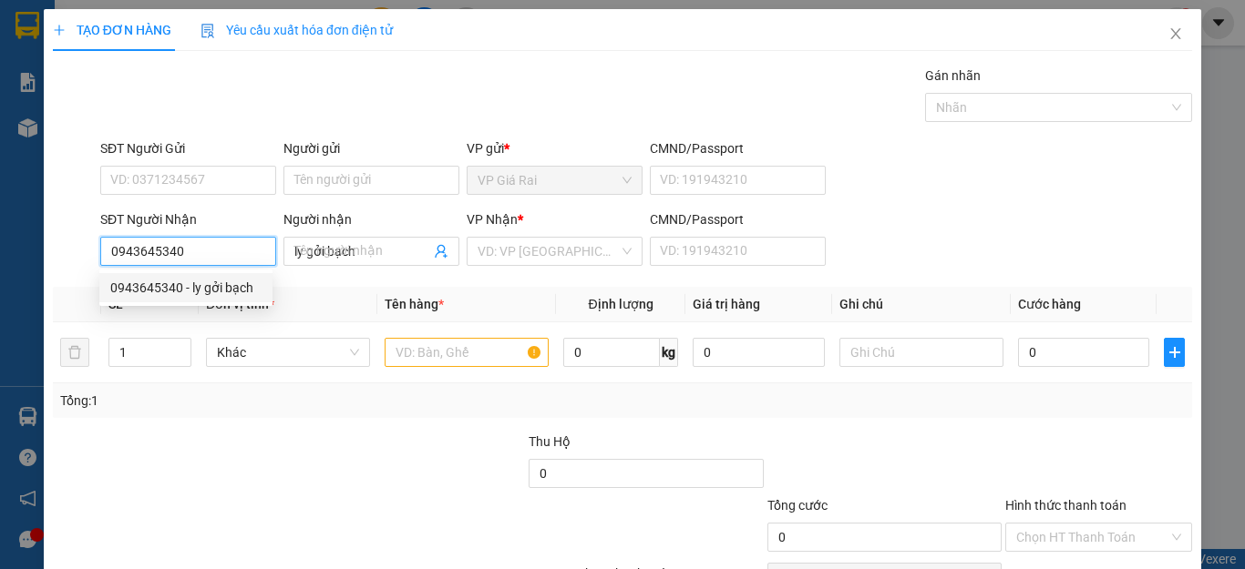
type input "110.000"
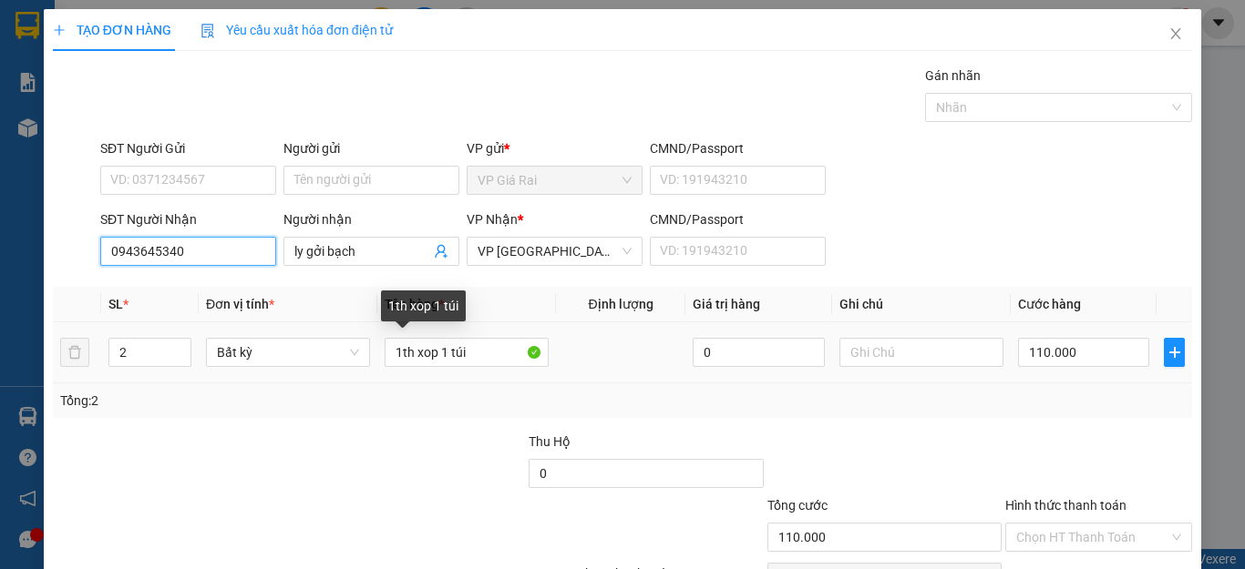
type input "0943645340"
drag, startPoint x: 339, startPoint y: 370, endPoint x: 256, endPoint y: 371, distance: 82.9
click at [256, 371] on tr "2 Bất kỳ 1th xop 1 túi 0 110.000" at bounding box center [622, 353] width 1139 height 61
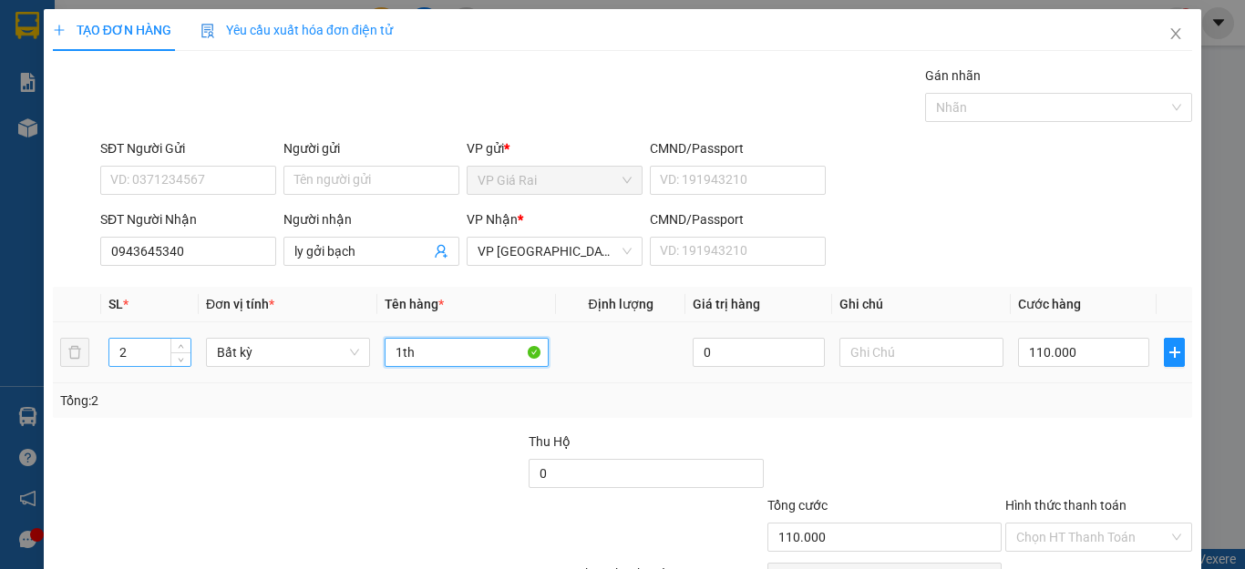
type input "1th"
drag, startPoint x: 142, startPoint y: 350, endPoint x: 54, endPoint y: 349, distance: 88.4
click at [54, 349] on tr "2 Bất kỳ 1th 0 110.000" at bounding box center [622, 353] width 1139 height 61
type input "1"
click at [1079, 351] on input "110.000" at bounding box center [1083, 352] width 131 height 29
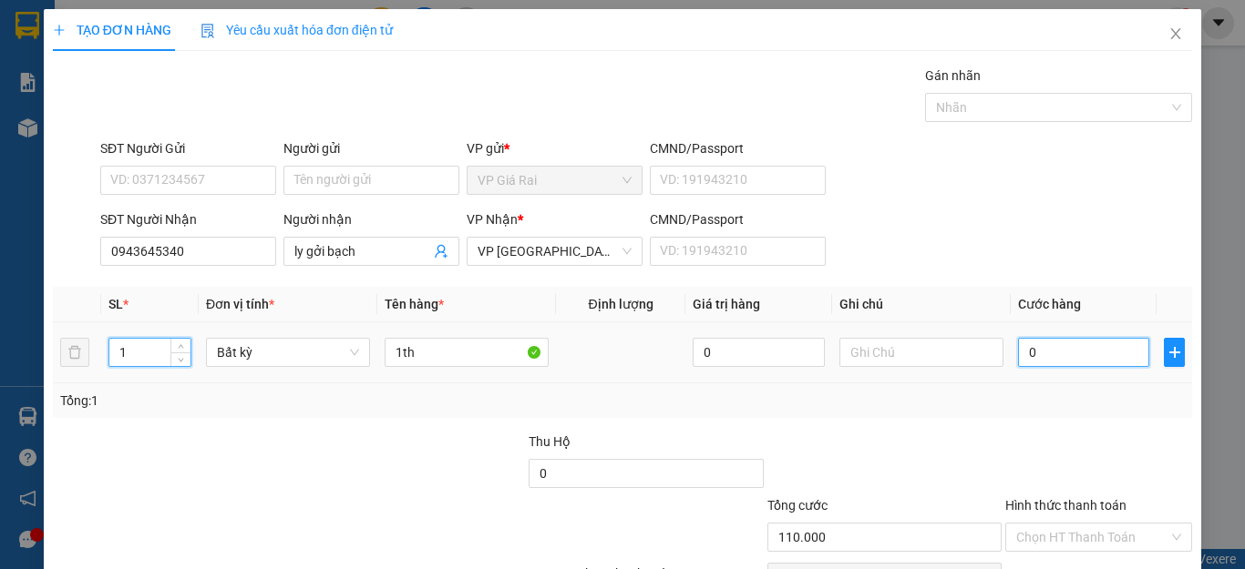
type input "06"
type input "6"
type input "60"
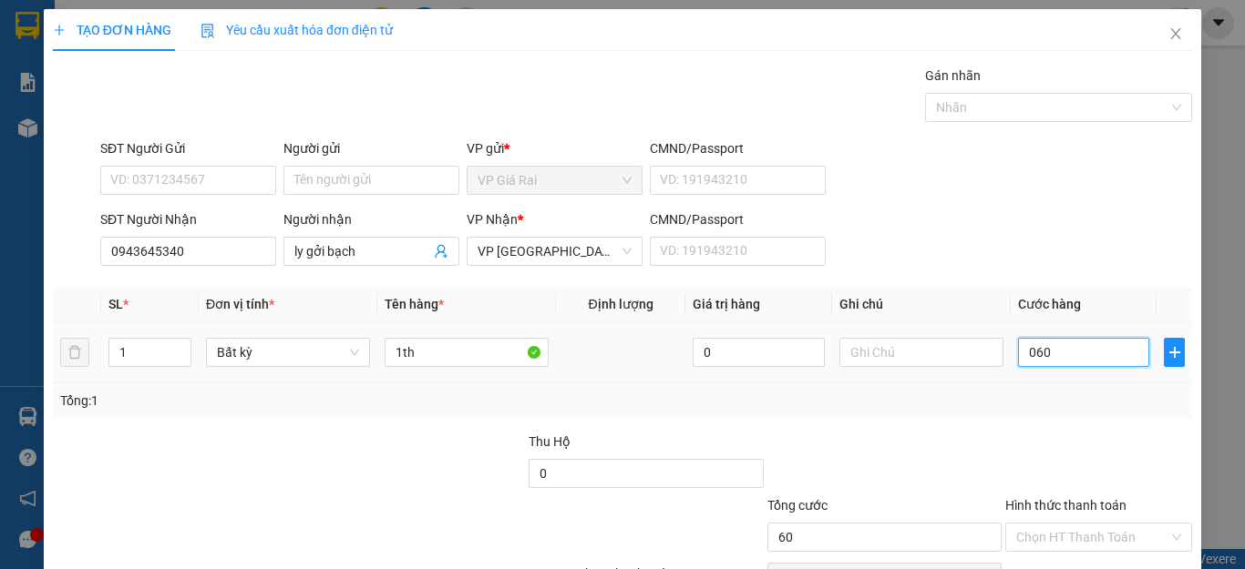
scroll to position [105, 0]
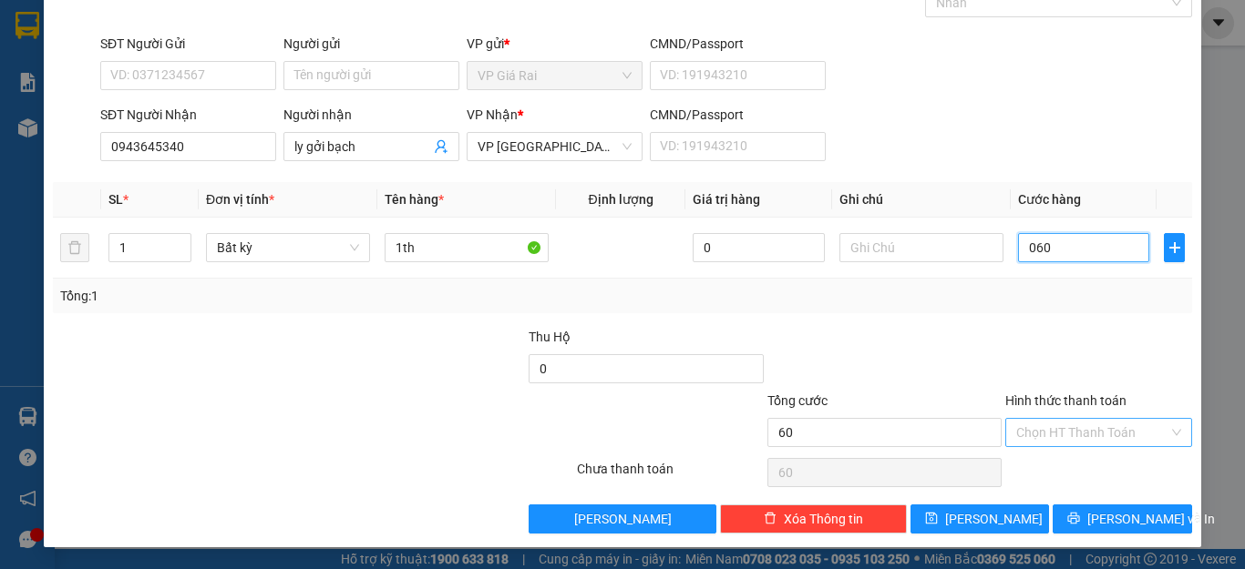
type input "060"
type input "60.000"
click at [1079, 436] on input "Hình thức thanh toán" at bounding box center [1092, 432] width 152 height 27
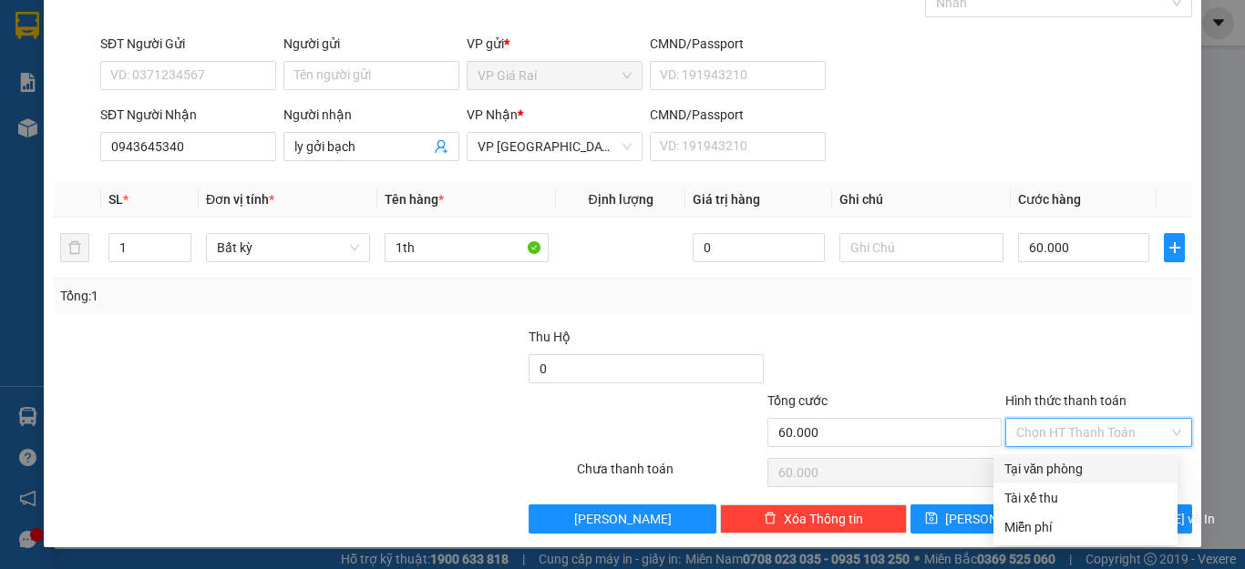
click at [1076, 465] on div "Tại văn phòng" at bounding box center [1085, 469] width 162 height 20
type input "0"
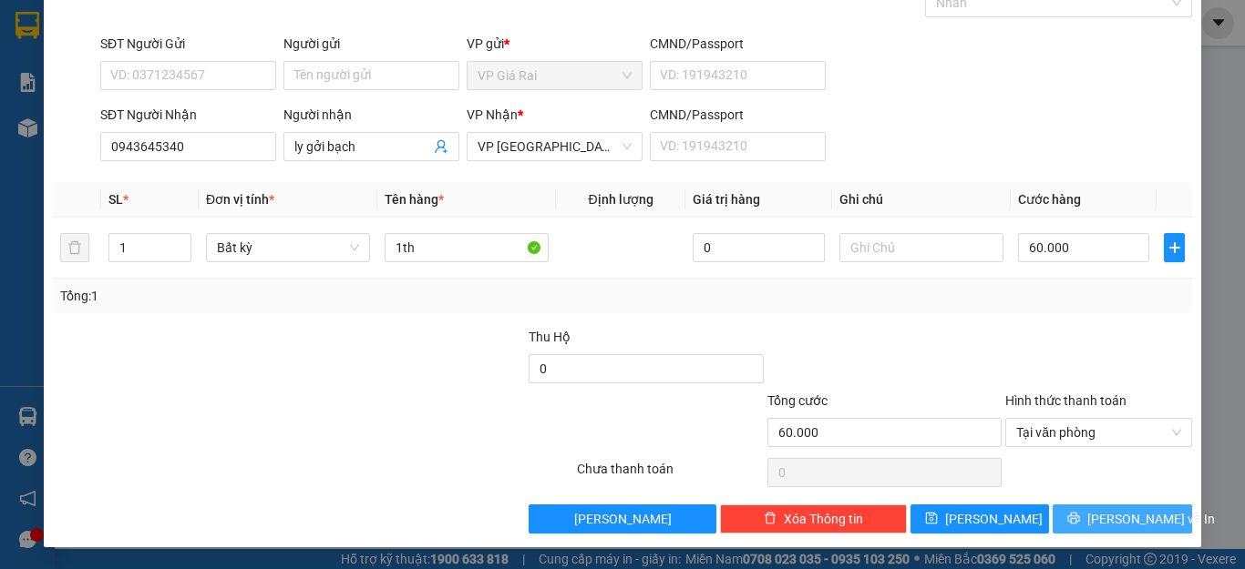
click at [1078, 523] on icon "printer" at bounding box center [1073, 518] width 13 height 13
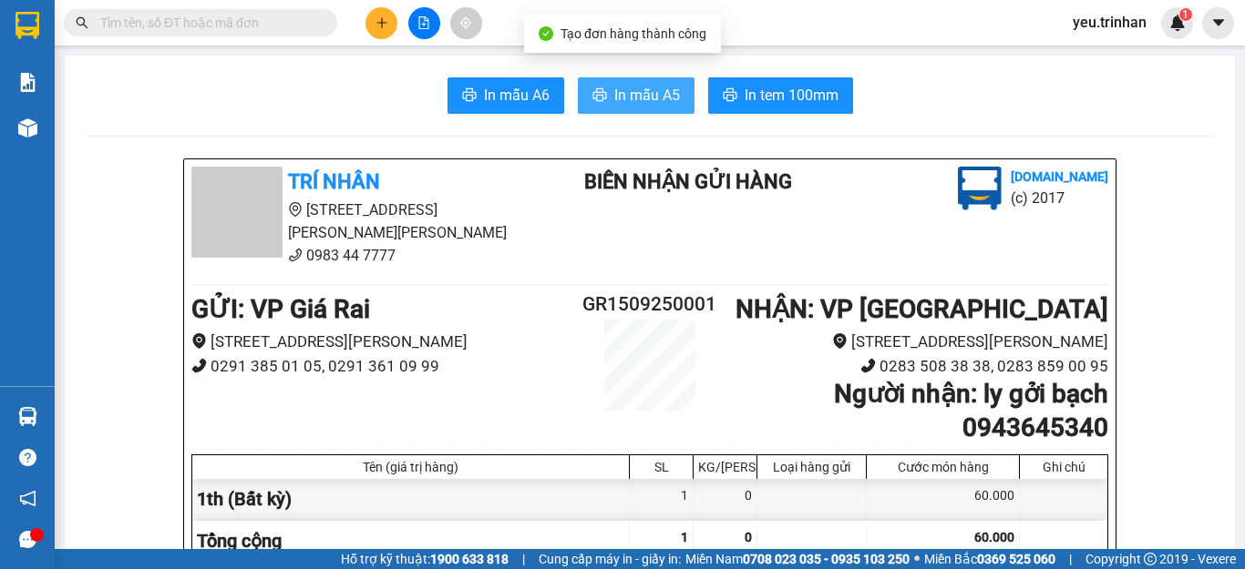
click at [655, 97] on span "In mẫu A5" at bounding box center [647, 95] width 66 height 23
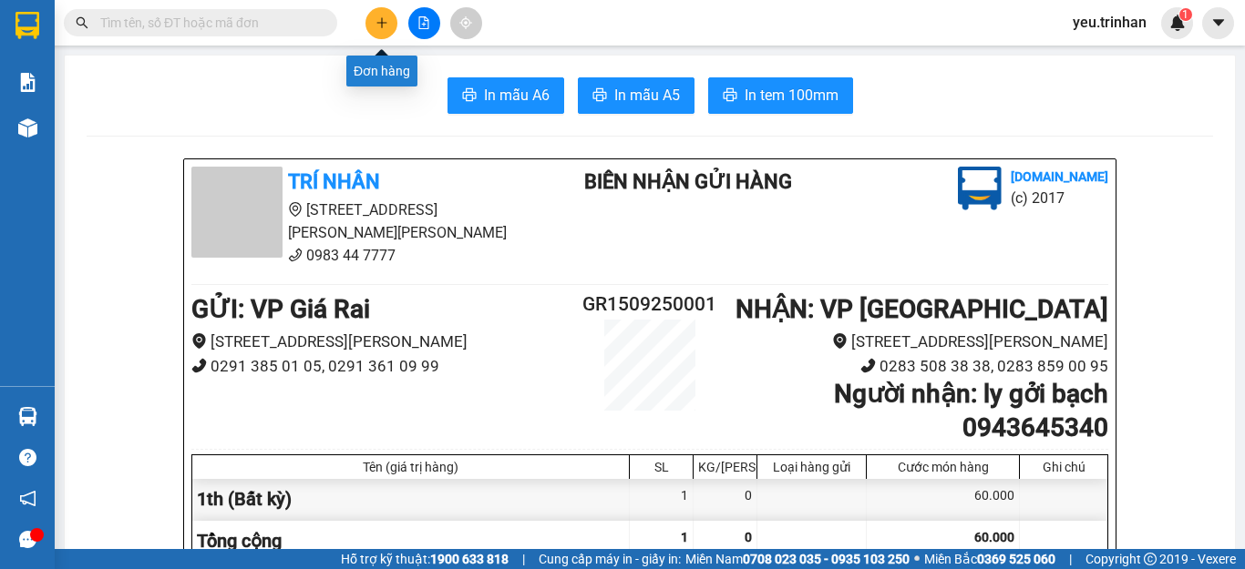
click at [384, 30] on button at bounding box center [381, 23] width 32 height 32
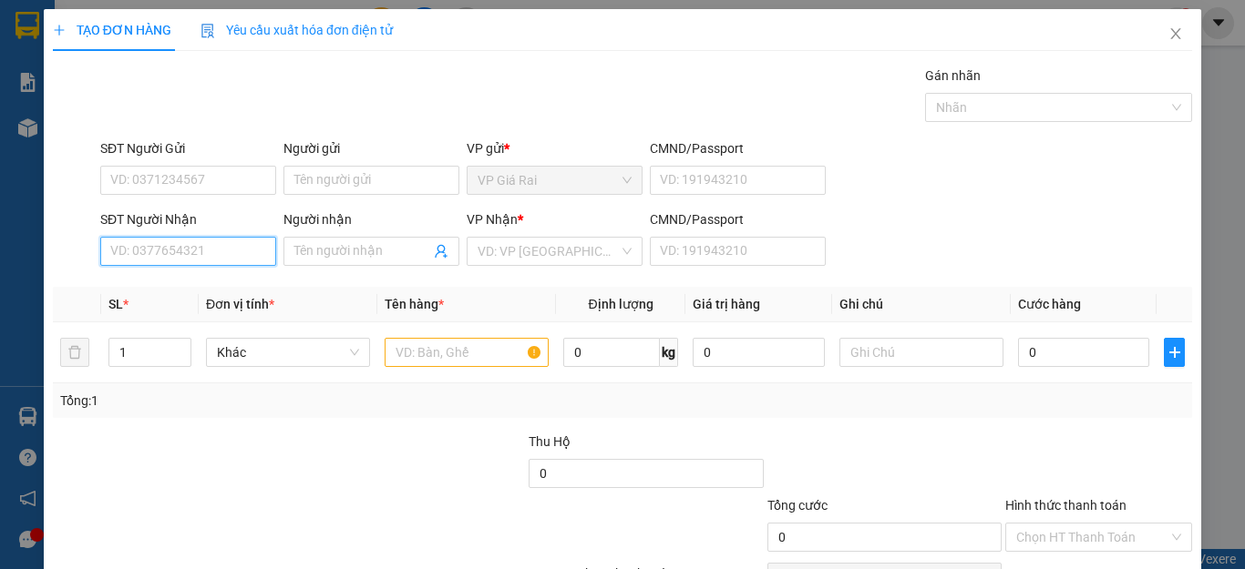
click at [174, 244] on input "SĐT Người Nhận" at bounding box center [188, 251] width 176 height 29
type input "0567415759"
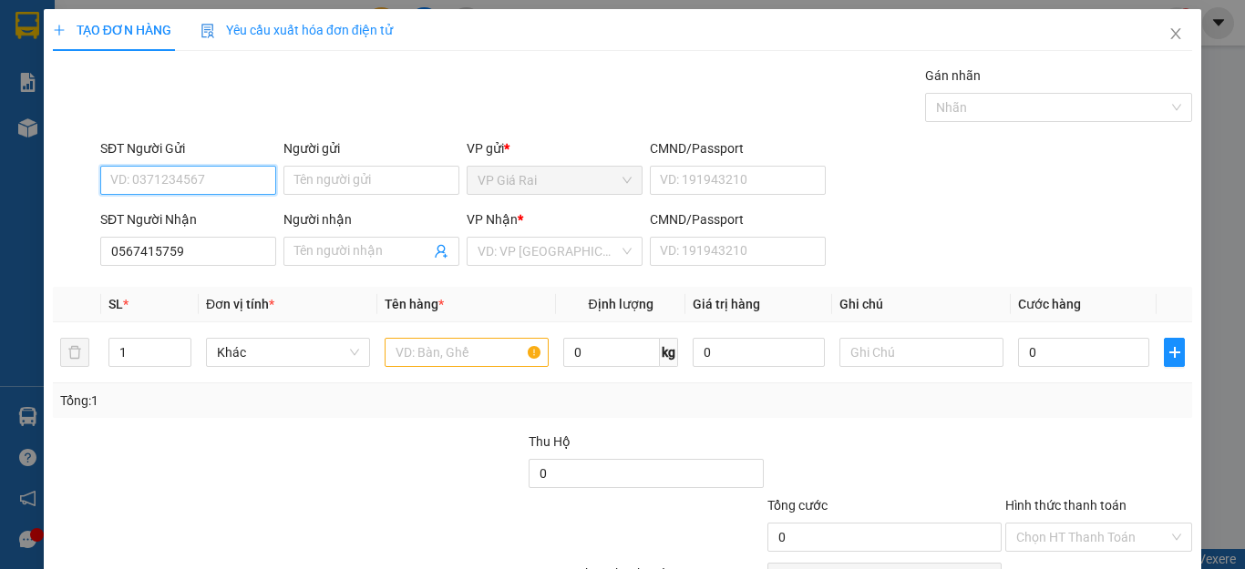
click at [154, 179] on input "SĐT Người Gửi" at bounding box center [188, 180] width 176 height 29
type input "0908179570"
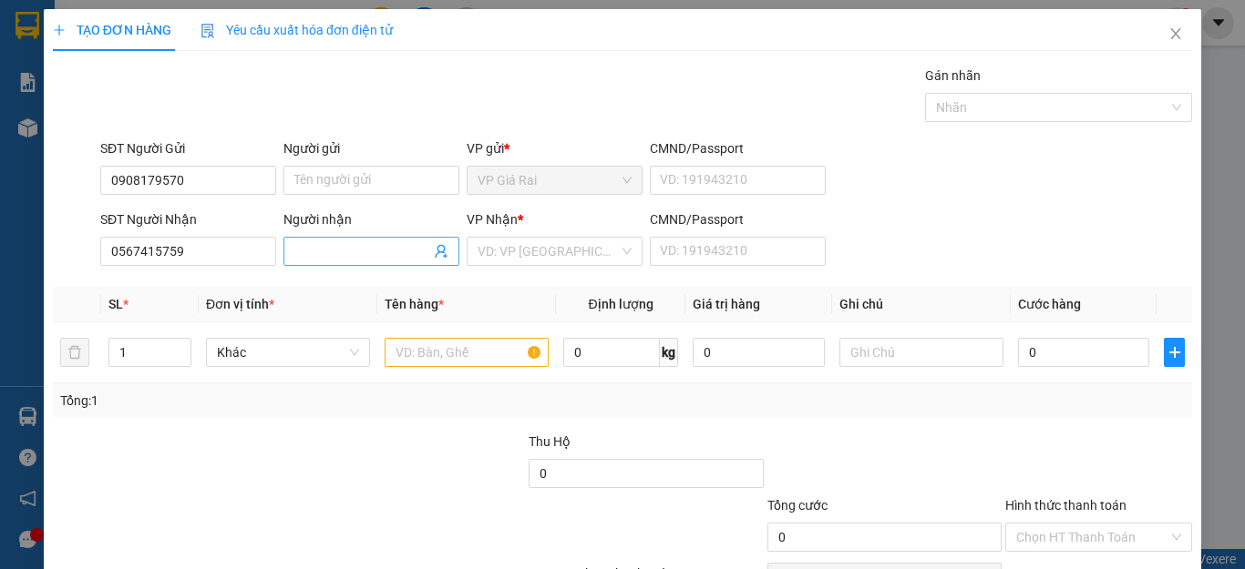
click at [317, 251] on input "Người nhận" at bounding box center [362, 251] width 136 height 20
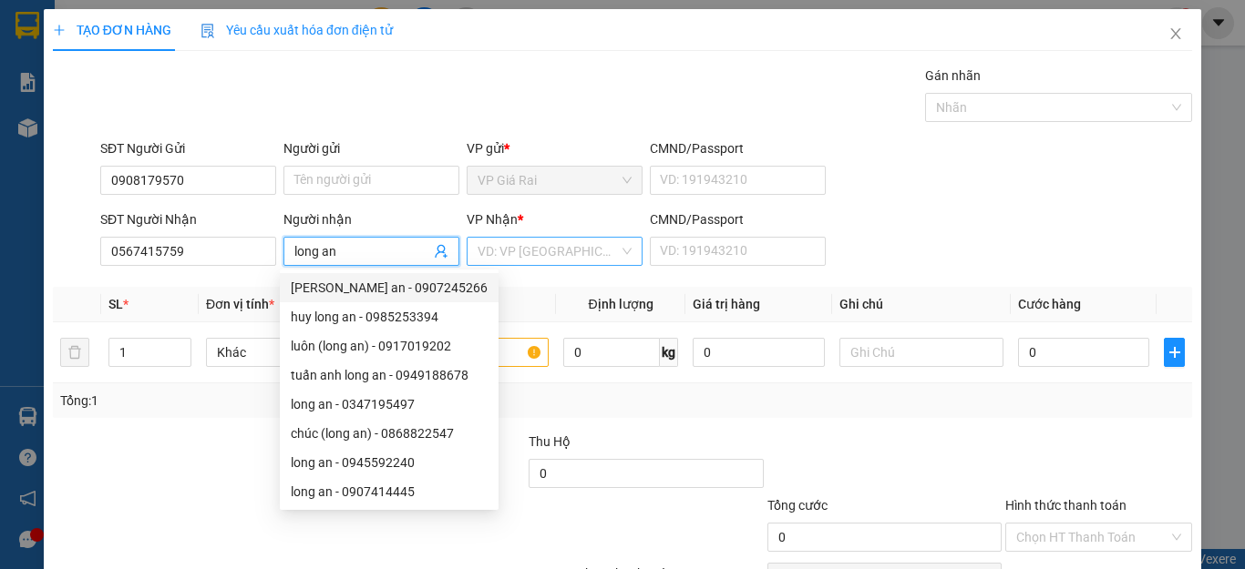
type input "long an"
click at [524, 261] on input "search" at bounding box center [547, 251] width 141 height 27
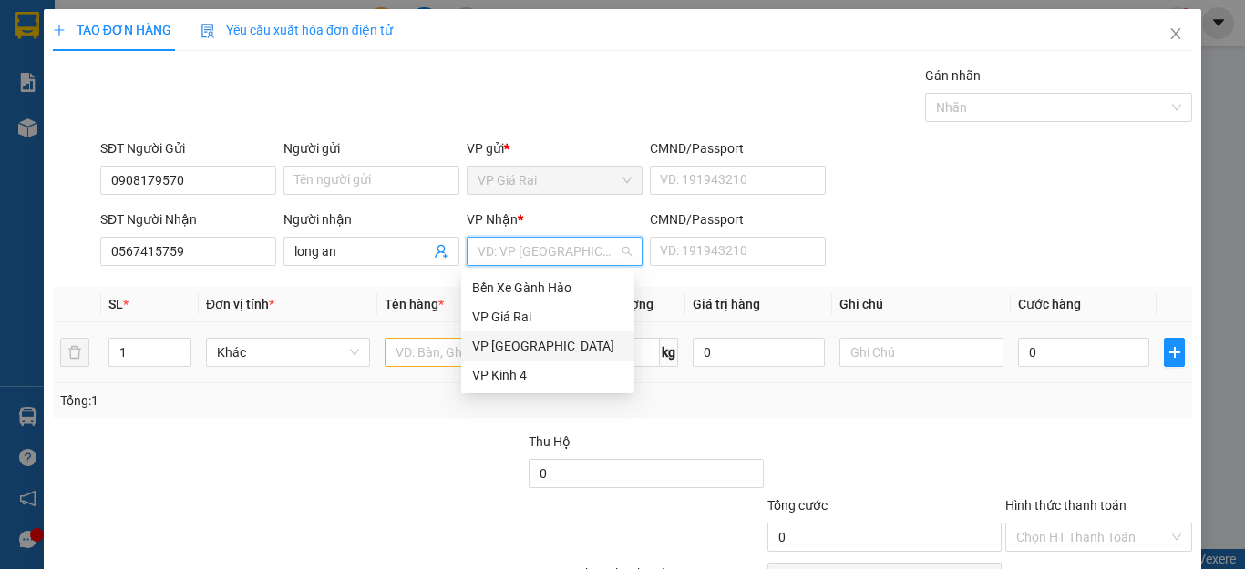
drag, startPoint x: 501, startPoint y: 346, endPoint x: 460, endPoint y: 360, distance: 43.2
click at [502, 346] on div "VP Sài Gòn" at bounding box center [547, 346] width 151 height 20
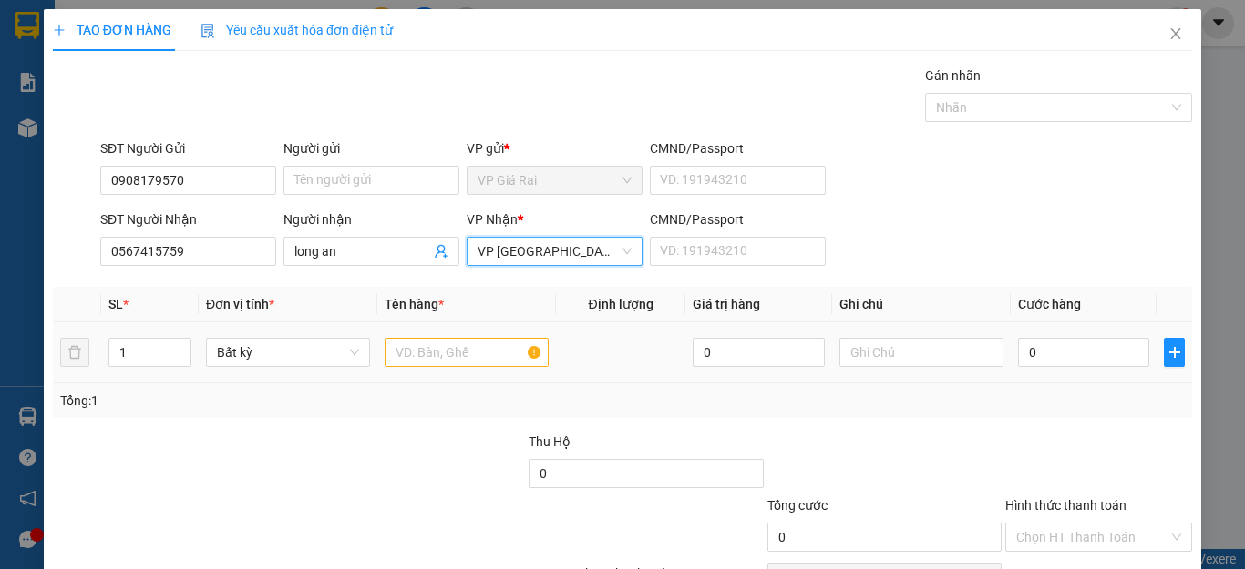
click at [44, 348] on div "TẠO ĐƠN HÀNG Yêu cầu xuất hóa đơn điện tử Transit Pickup Surcharge Ids Transit …" at bounding box center [622, 330] width 1157 height 643
click at [401, 356] on input "text" at bounding box center [466, 352] width 164 height 29
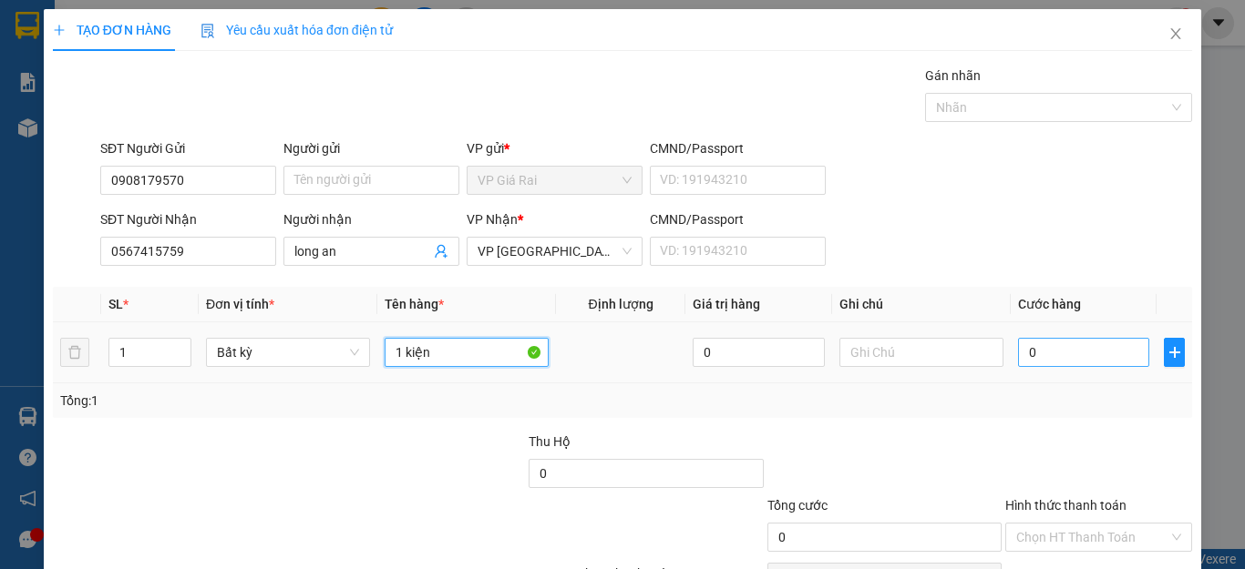
type input "1 kiện"
click at [1048, 343] on input "0" at bounding box center [1083, 352] width 131 height 29
type input "5"
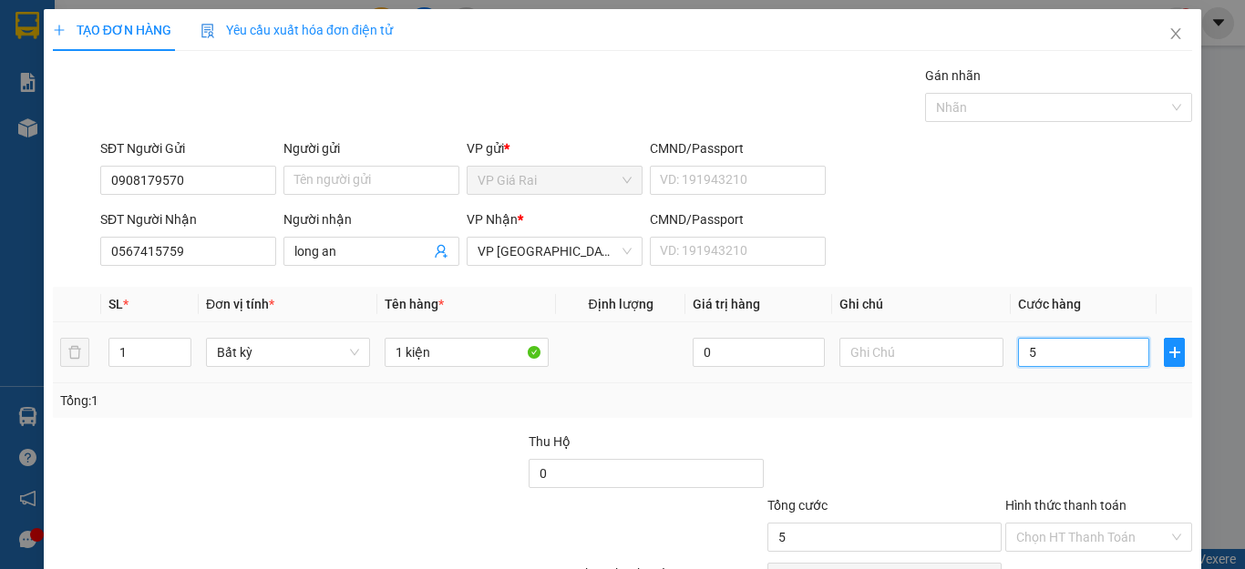
type input "50"
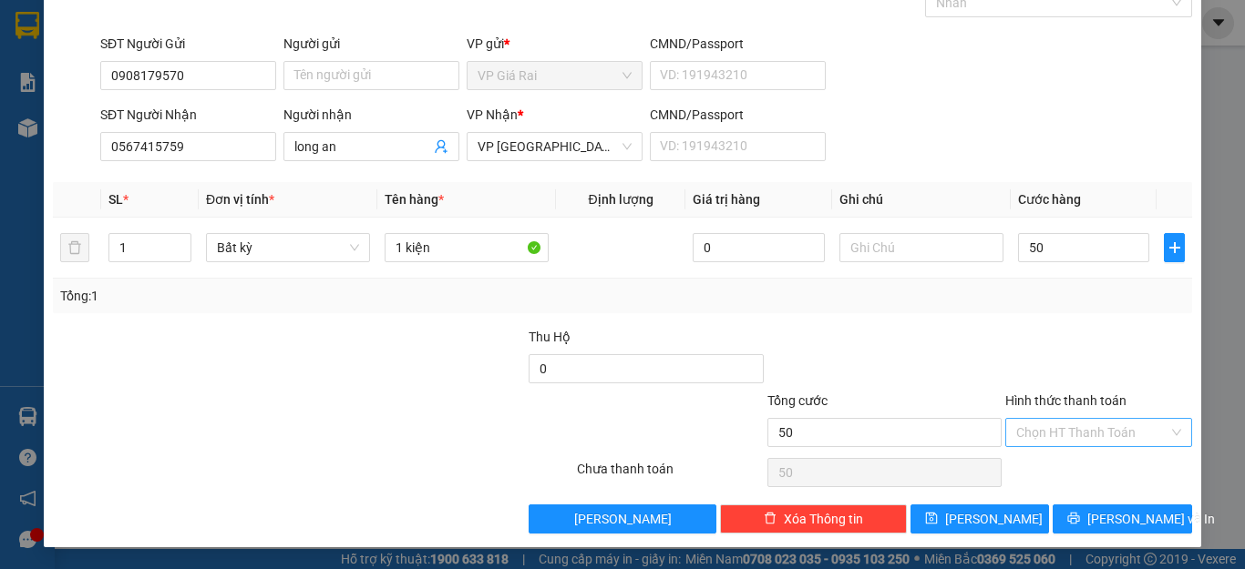
type input "50.000"
drag, startPoint x: 1041, startPoint y: 425, endPoint x: 1046, endPoint y: 437, distance: 12.7
click at [1043, 427] on input "Hình thức thanh toán" at bounding box center [1092, 432] width 152 height 27
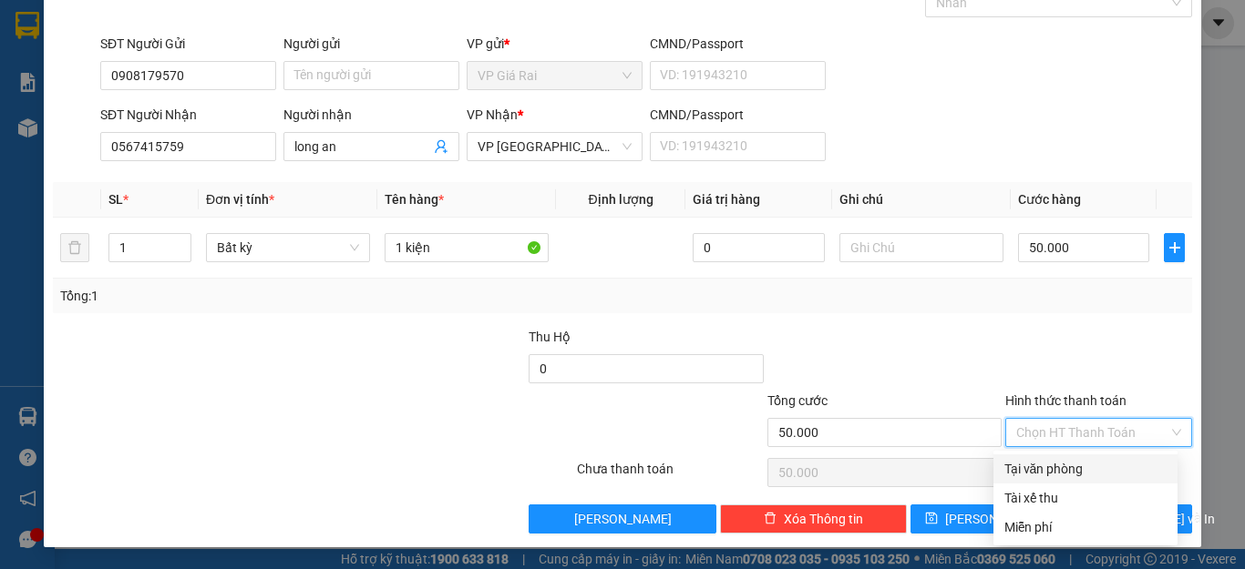
click at [1048, 464] on div "Tại văn phòng" at bounding box center [1085, 469] width 162 height 20
type input "0"
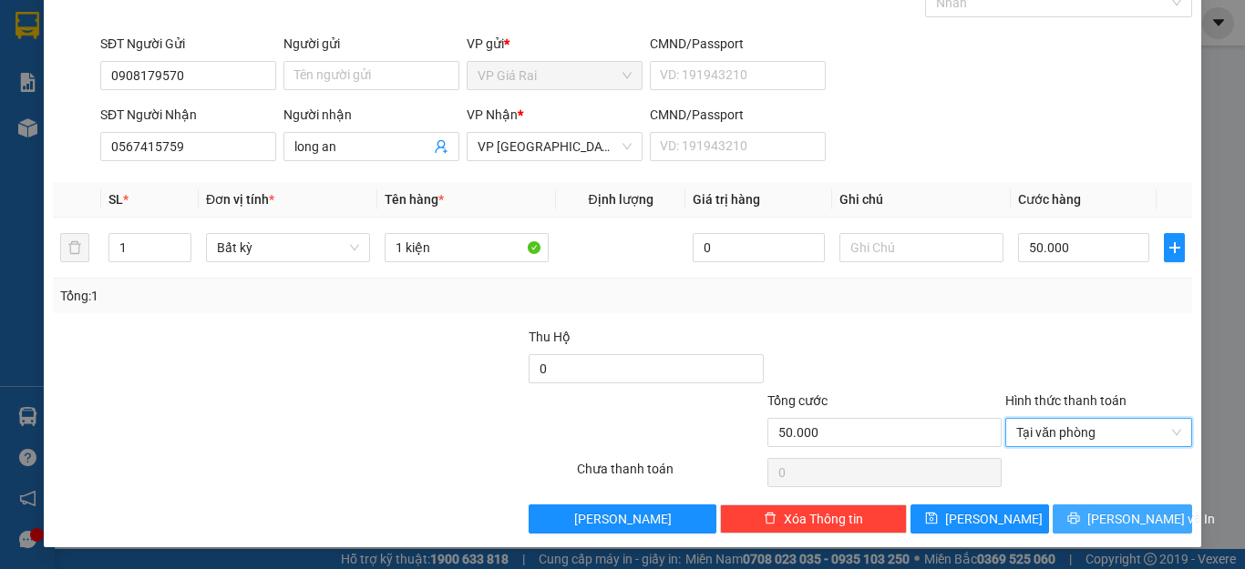
click at [1063, 517] on button "[PERSON_NAME] và In" at bounding box center [1121, 519] width 139 height 29
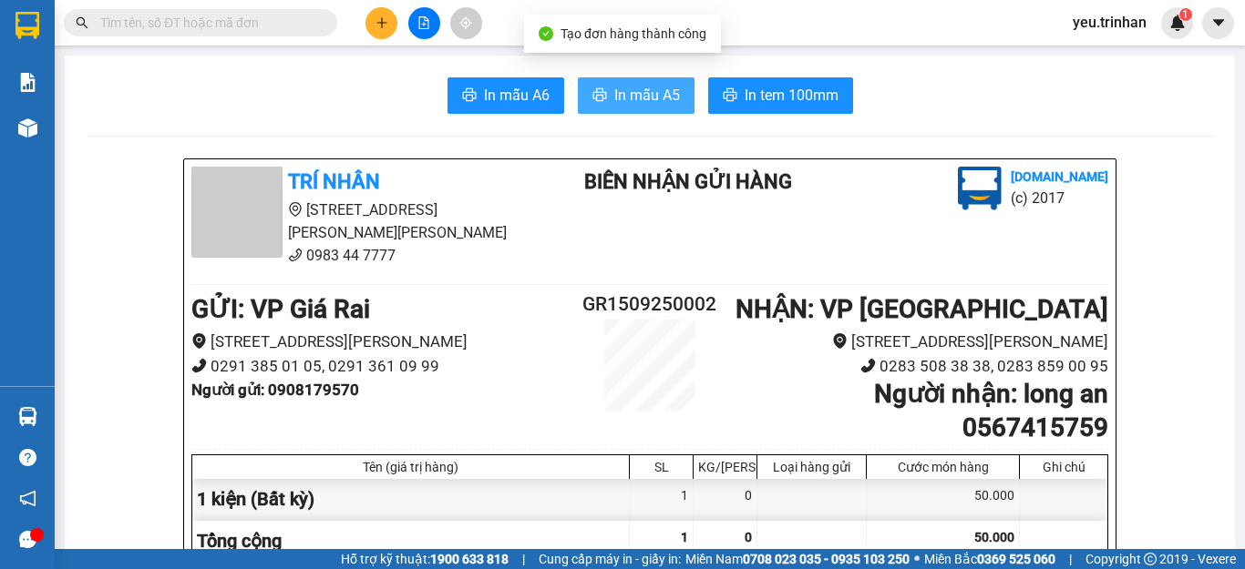
click at [643, 106] on span "In mẫu A5" at bounding box center [647, 95] width 66 height 23
